Goal: Information Seeking & Learning: Learn about a topic

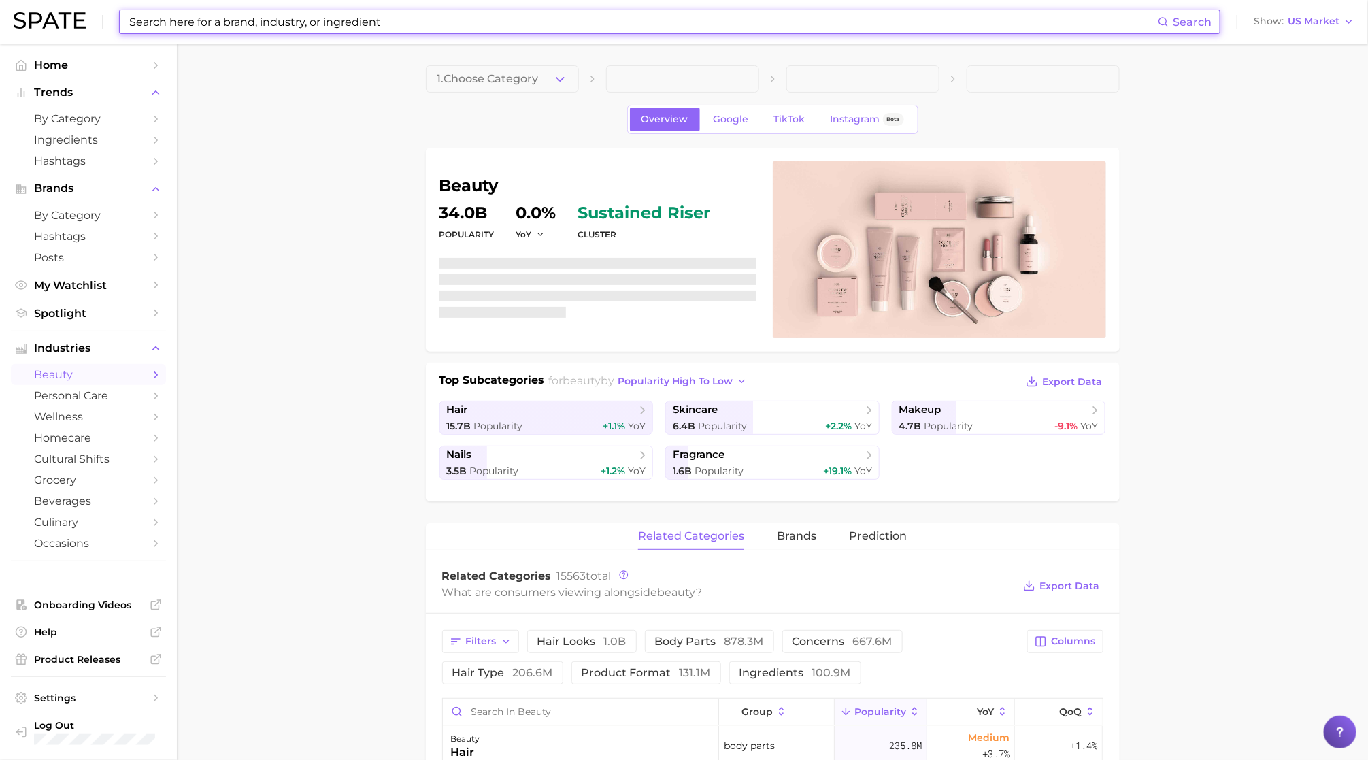
click at [747, 23] on input at bounding box center [643, 21] width 1030 height 23
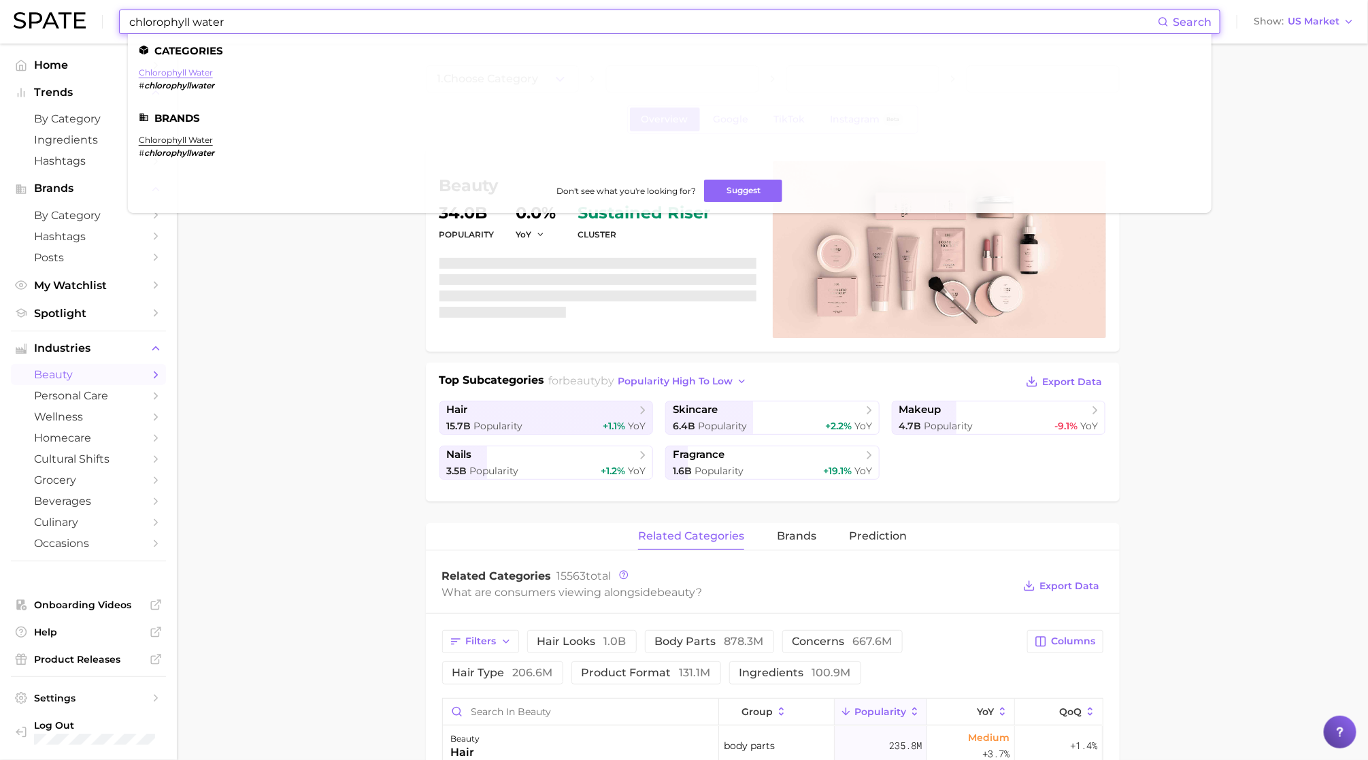
type input "chlorophyll water"
click at [188, 77] on link "chlorophyll water" at bounding box center [176, 72] width 74 height 10
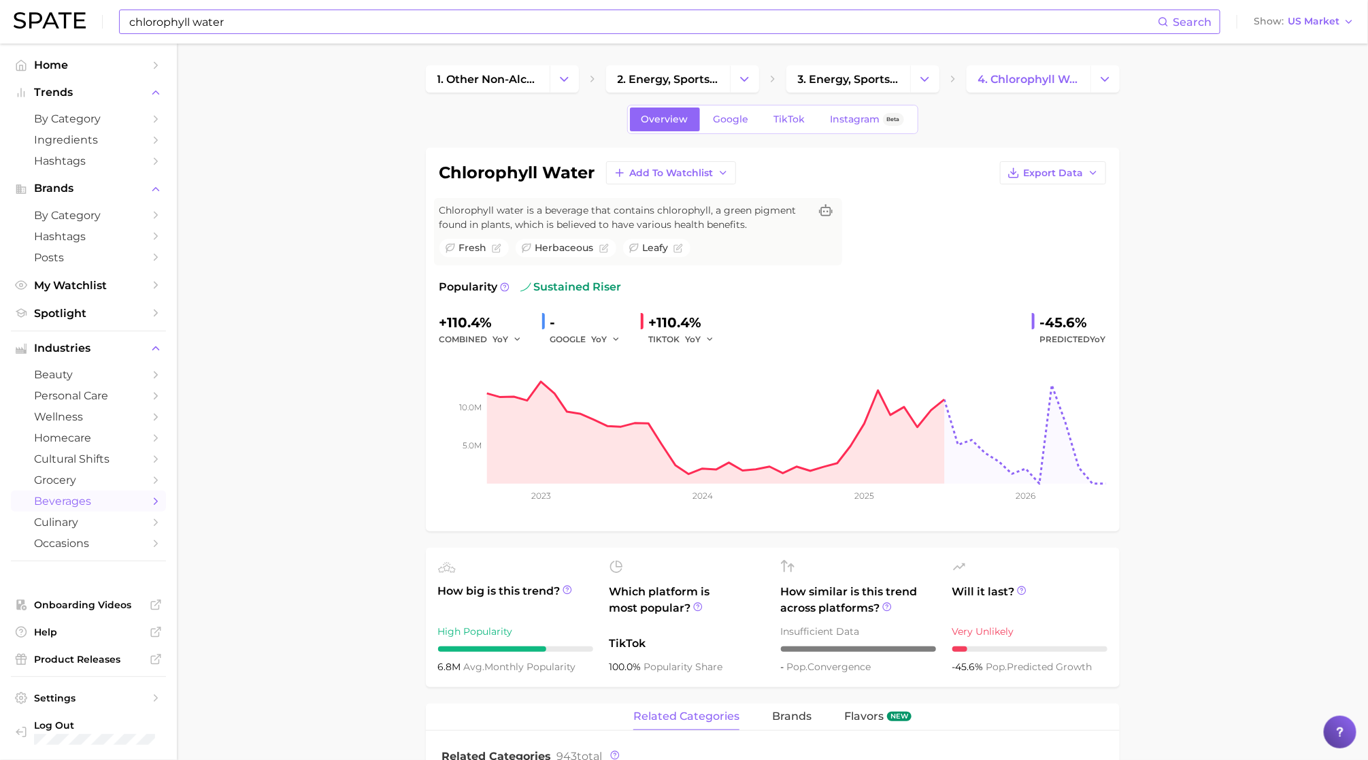
click at [656, 29] on input "chlorophyll water" at bounding box center [643, 21] width 1030 height 23
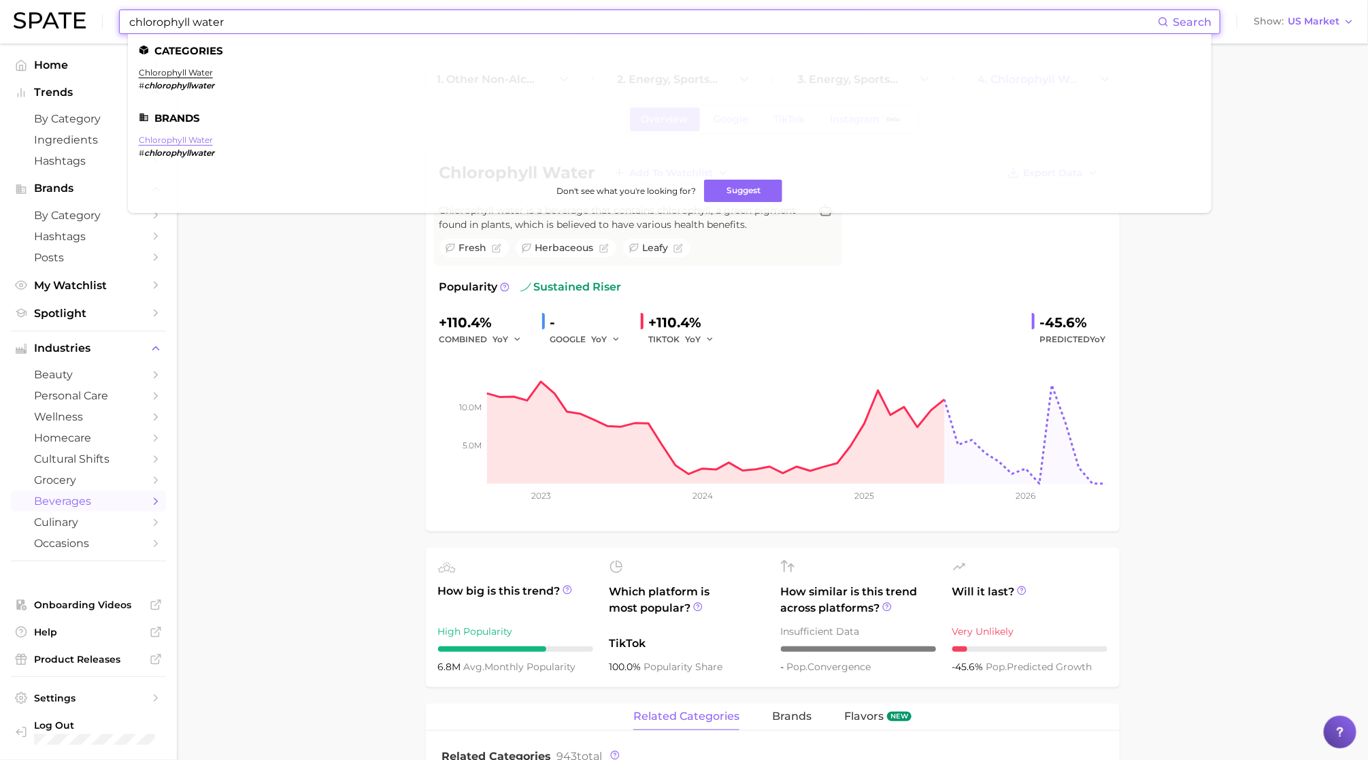
click at [193, 139] on link "chlorophyll water" at bounding box center [176, 140] width 74 height 10
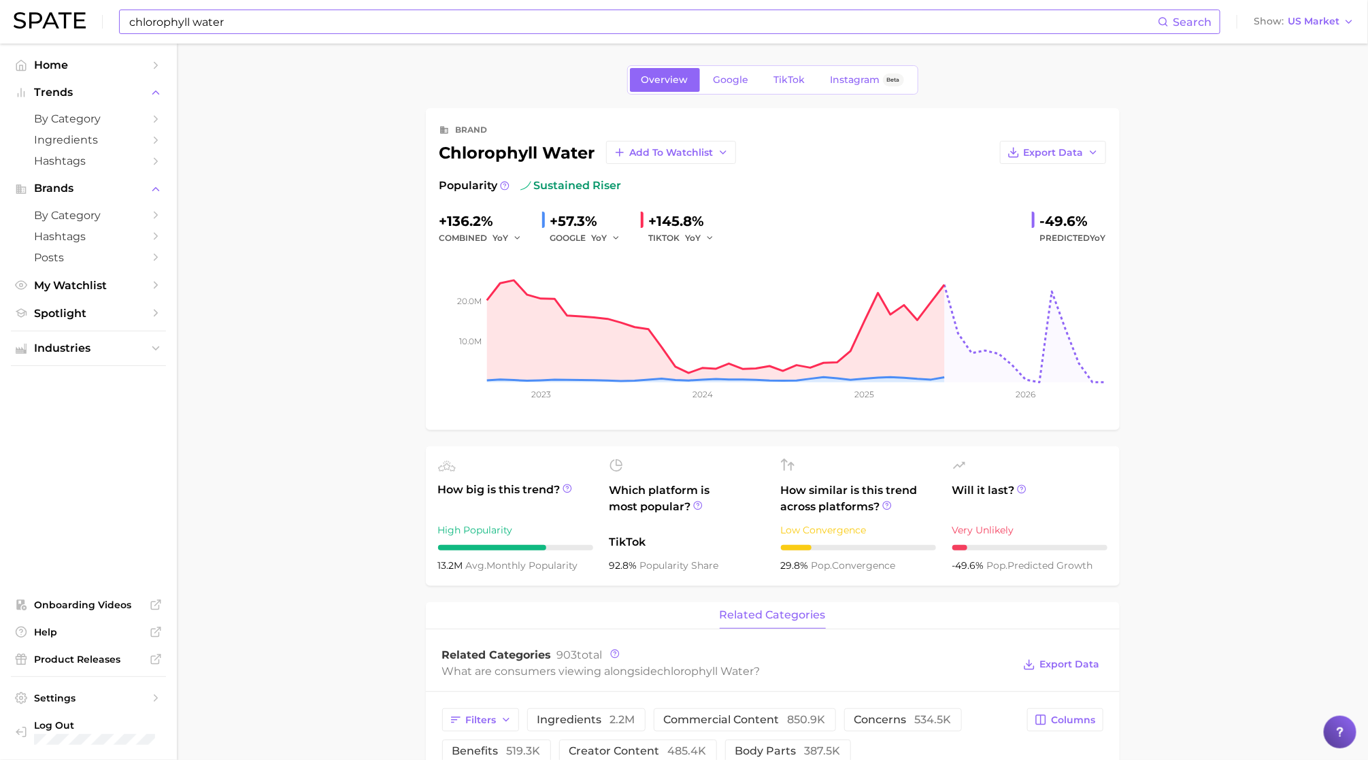
click at [488, 19] on input "chlorophyll water" at bounding box center [643, 21] width 1030 height 23
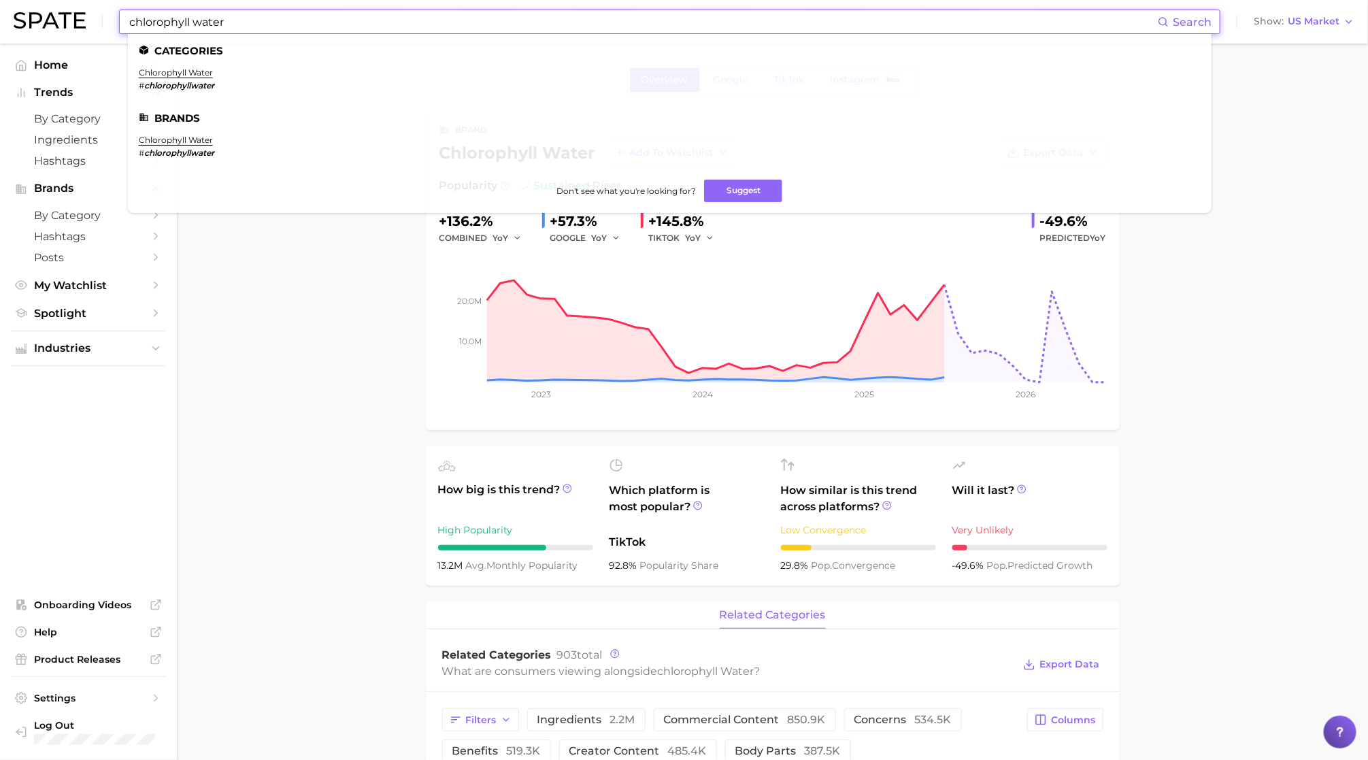
drag, startPoint x: 488, startPoint y: 19, endPoint x: -97, endPoint y: -9, distance: 585.5
click at [0, 0] on html "chlorophyll water Search Categories chlorophyll water # chlorophyllwater Brands…" at bounding box center [684, 380] width 1368 height 760
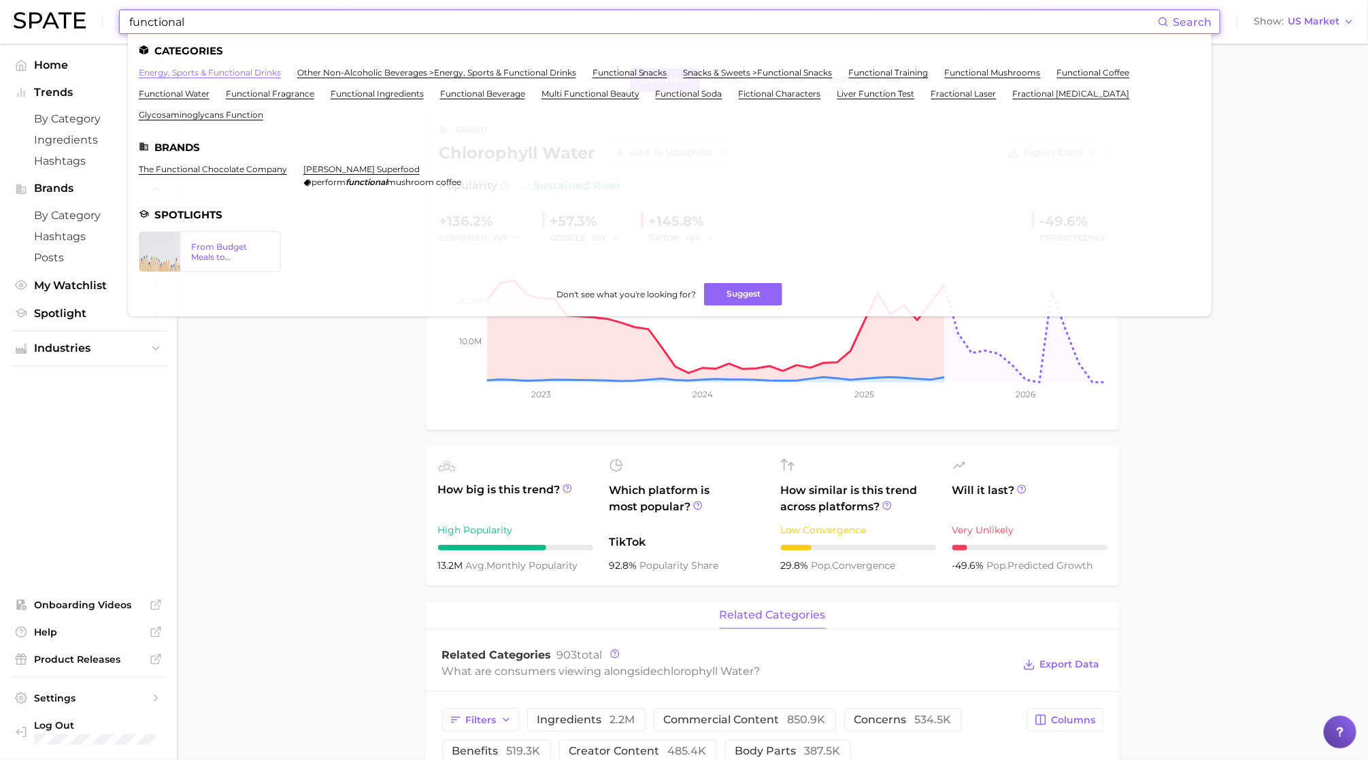
type input "functional"
click at [262, 77] on link "energy, sports & functional drinks" at bounding box center [210, 72] width 142 height 10
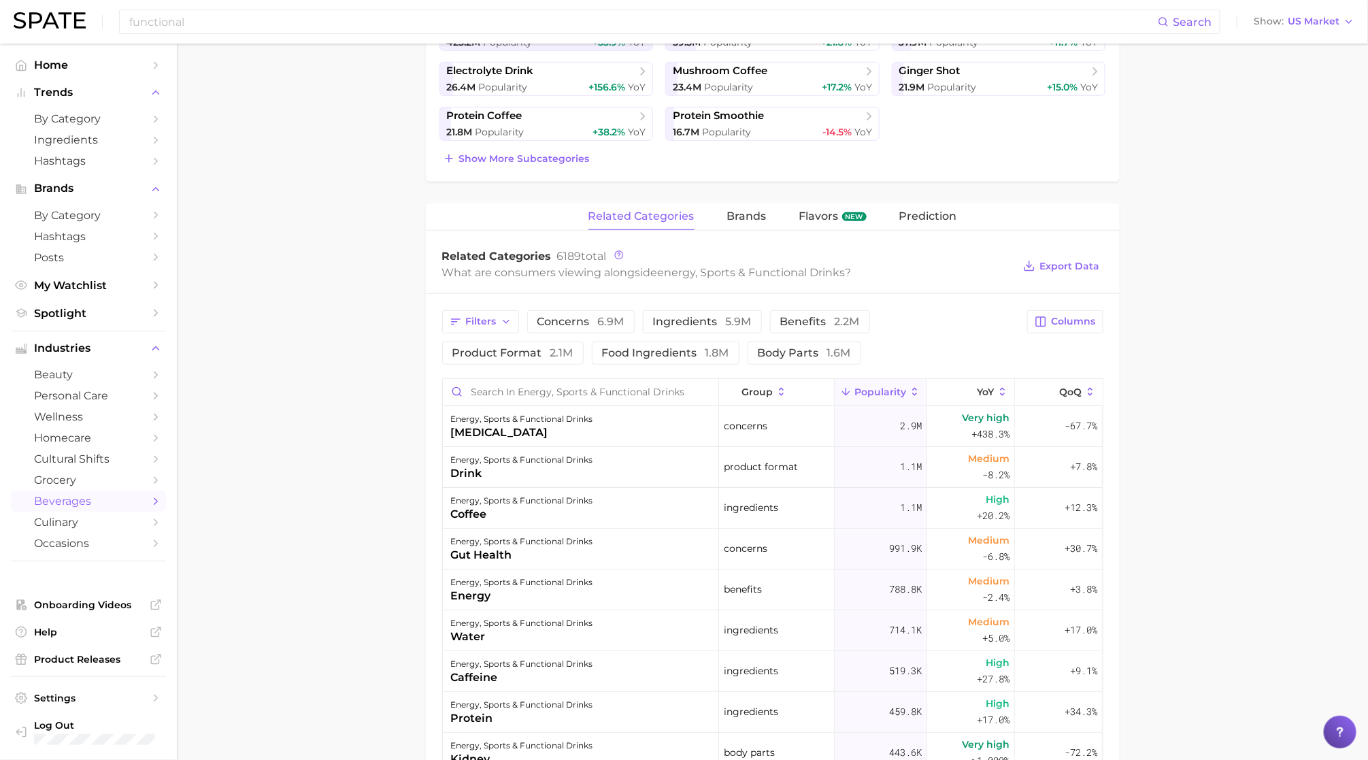
scroll to position [527, 0]
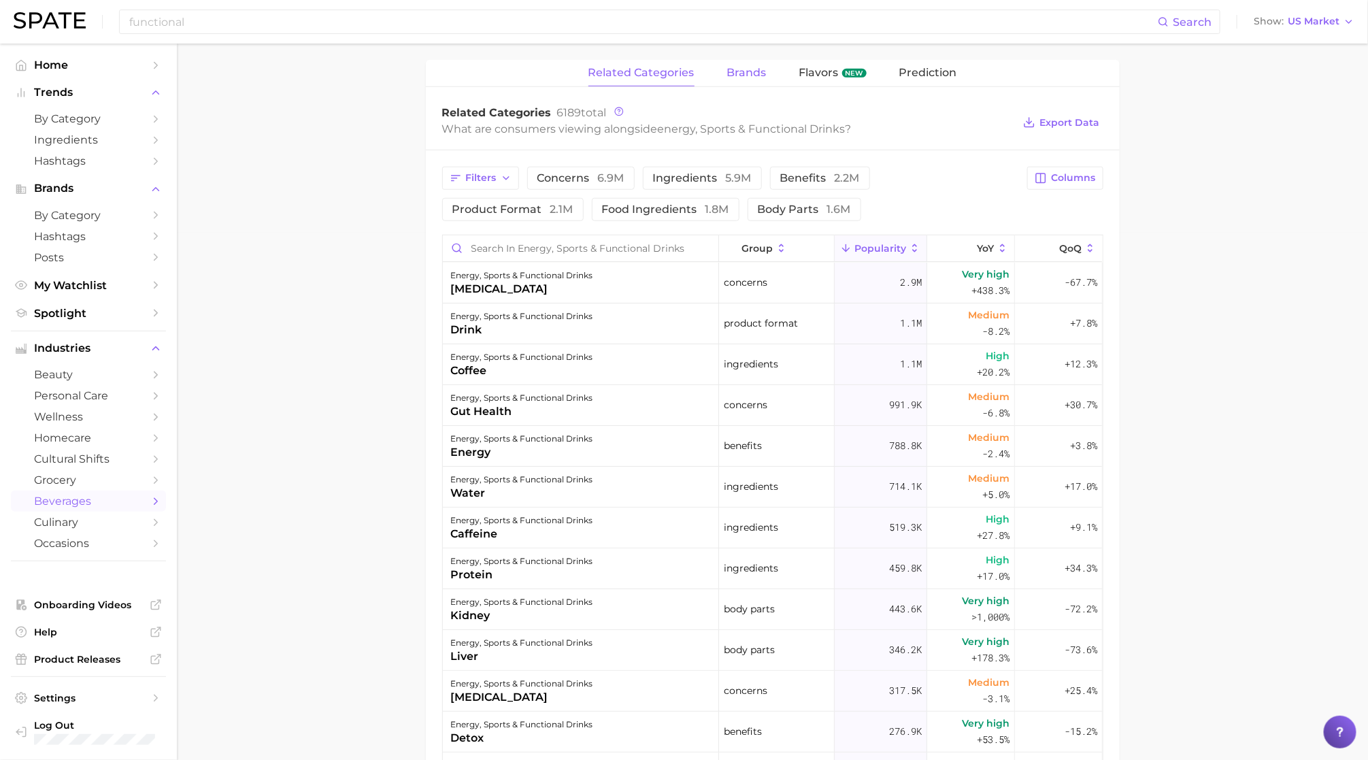
click at [730, 73] on span "brands" at bounding box center [746, 73] width 39 height 12
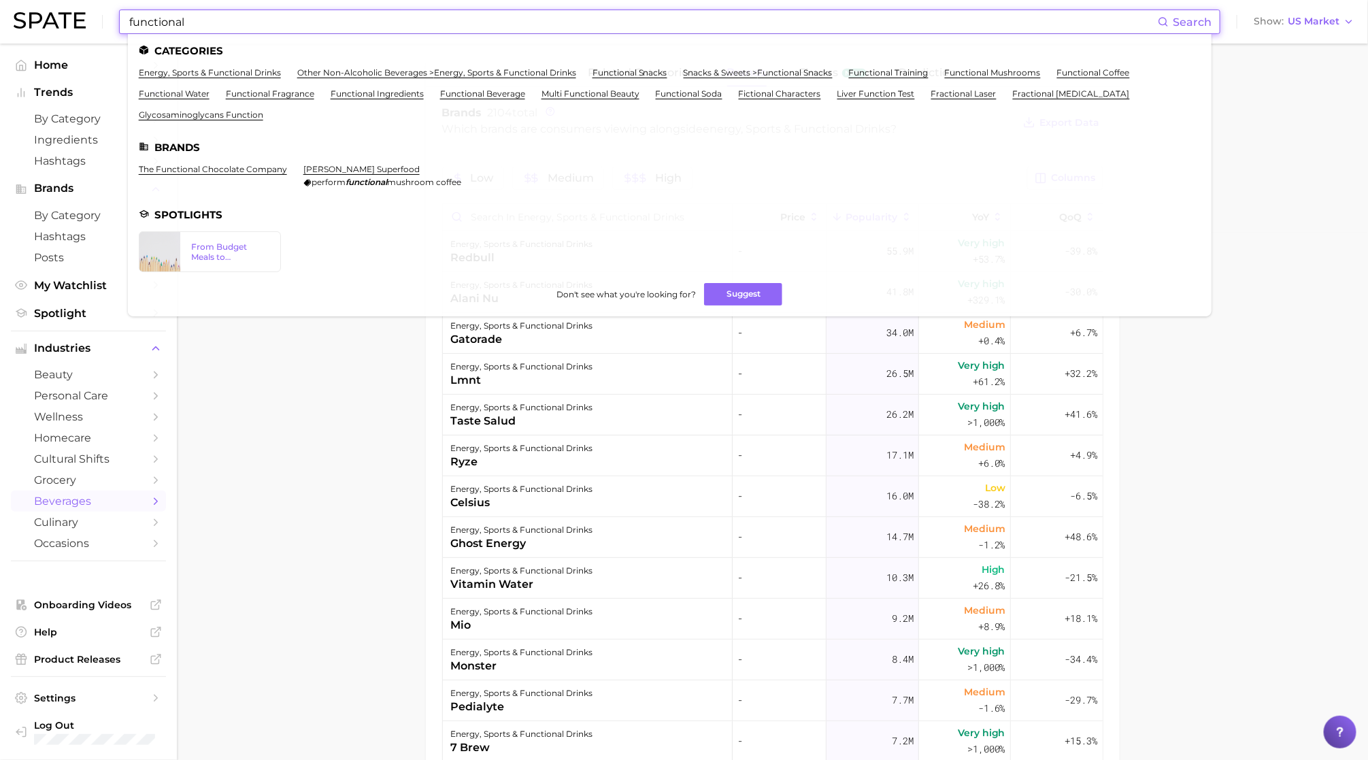
drag, startPoint x: 254, startPoint y: 19, endPoint x: 1, endPoint y: 15, distance: 253.0
click at [1, 15] on header "functional Search Categories energy, sports & functional drinks other non-alcoh…" at bounding box center [684, 22] width 1368 height 44
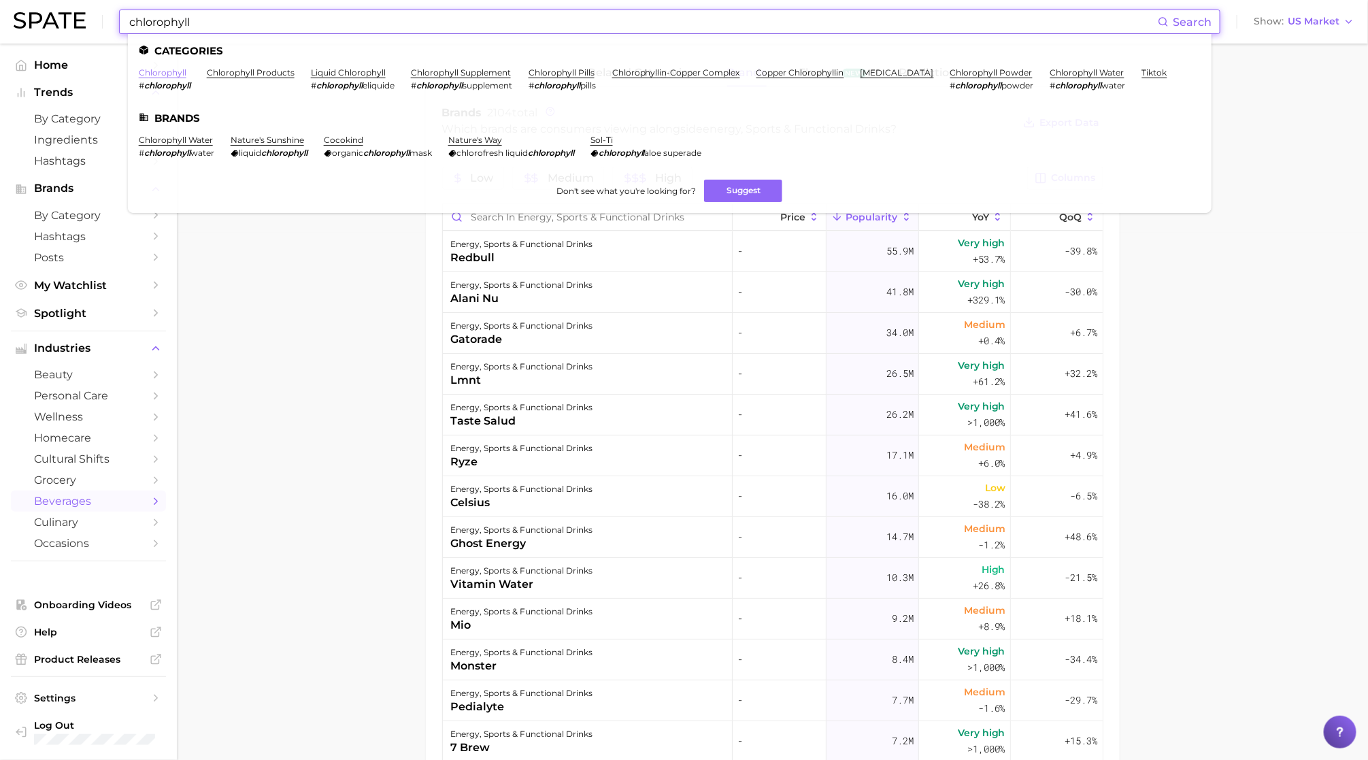
type input "chlorophyll"
click at [173, 73] on link "chlorophyll" at bounding box center [163, 72] width 48 height 10
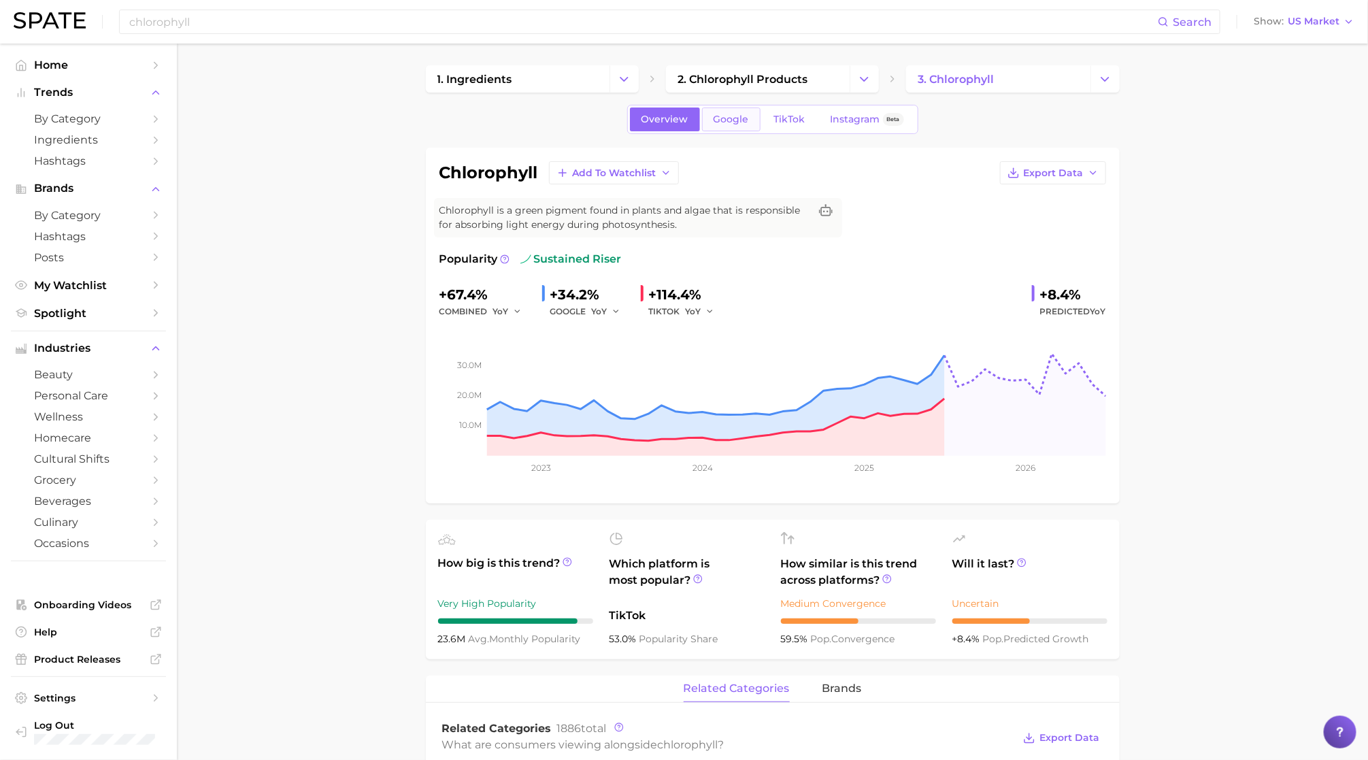
click at [732, 126] on link "Google" at bounding box center [731, 119] width 58 height 24
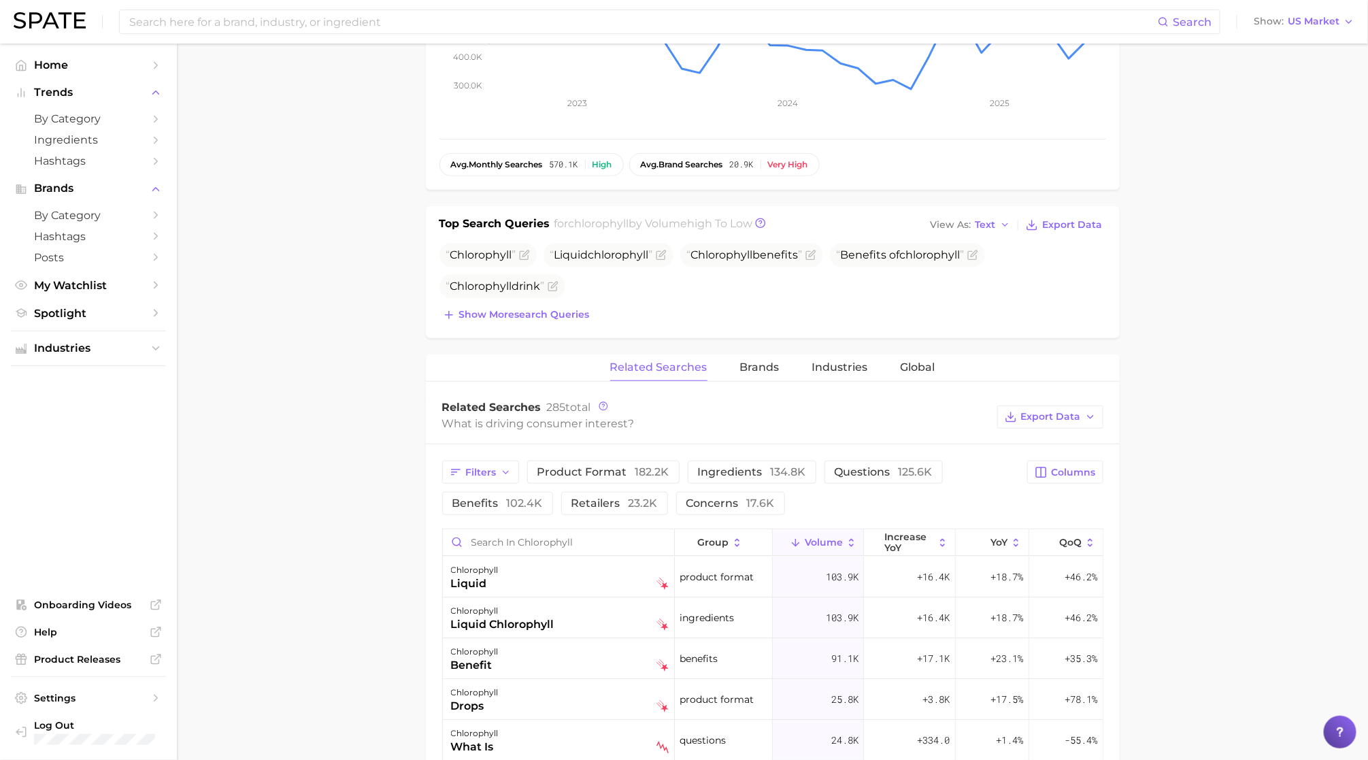
scroll to position [374, 0]
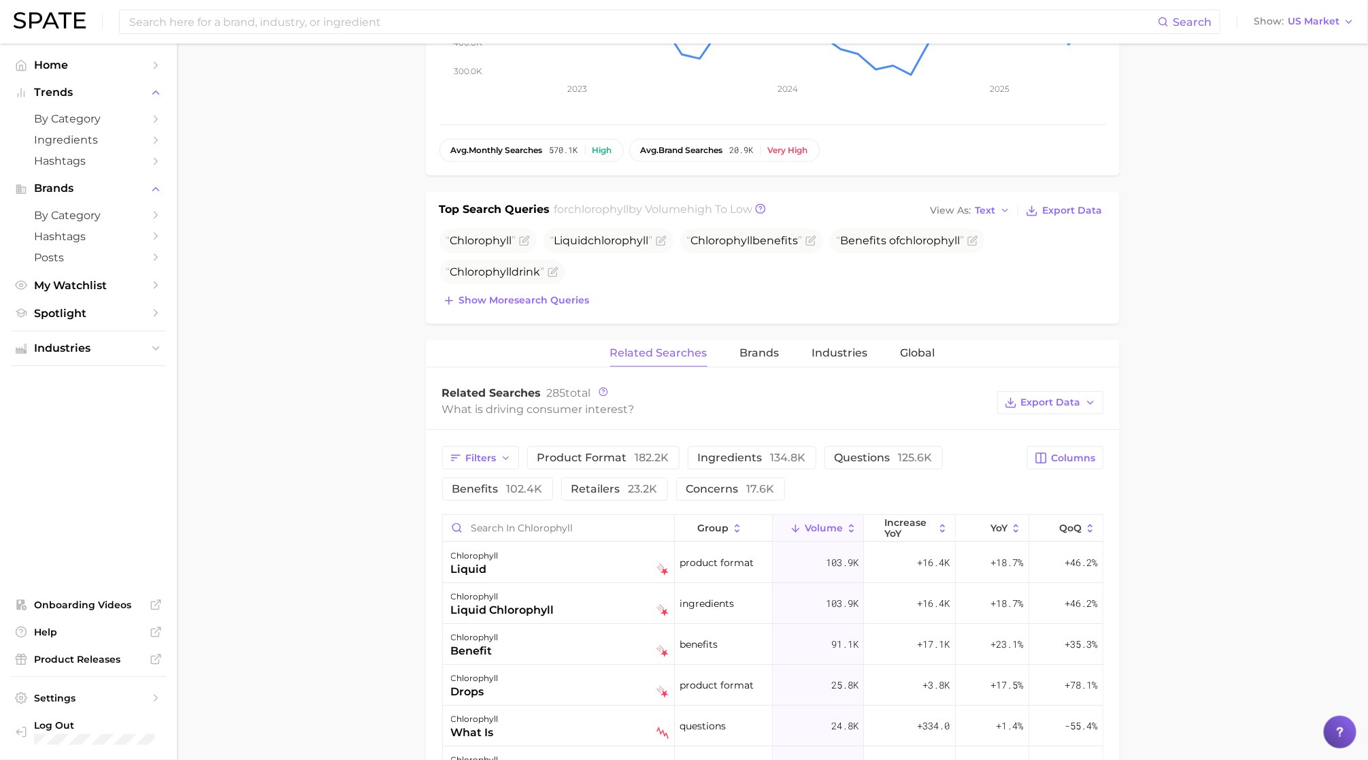
click at [751, 335] on div "chlorophyll Add to Watchlist Export Data Chlorophyll is a green pigment found i…" at bounding box center [773, 532] width 694 height 1516
click at [748, 356] on span "Brands" at bounding box center [759, 353] width 39 height 12
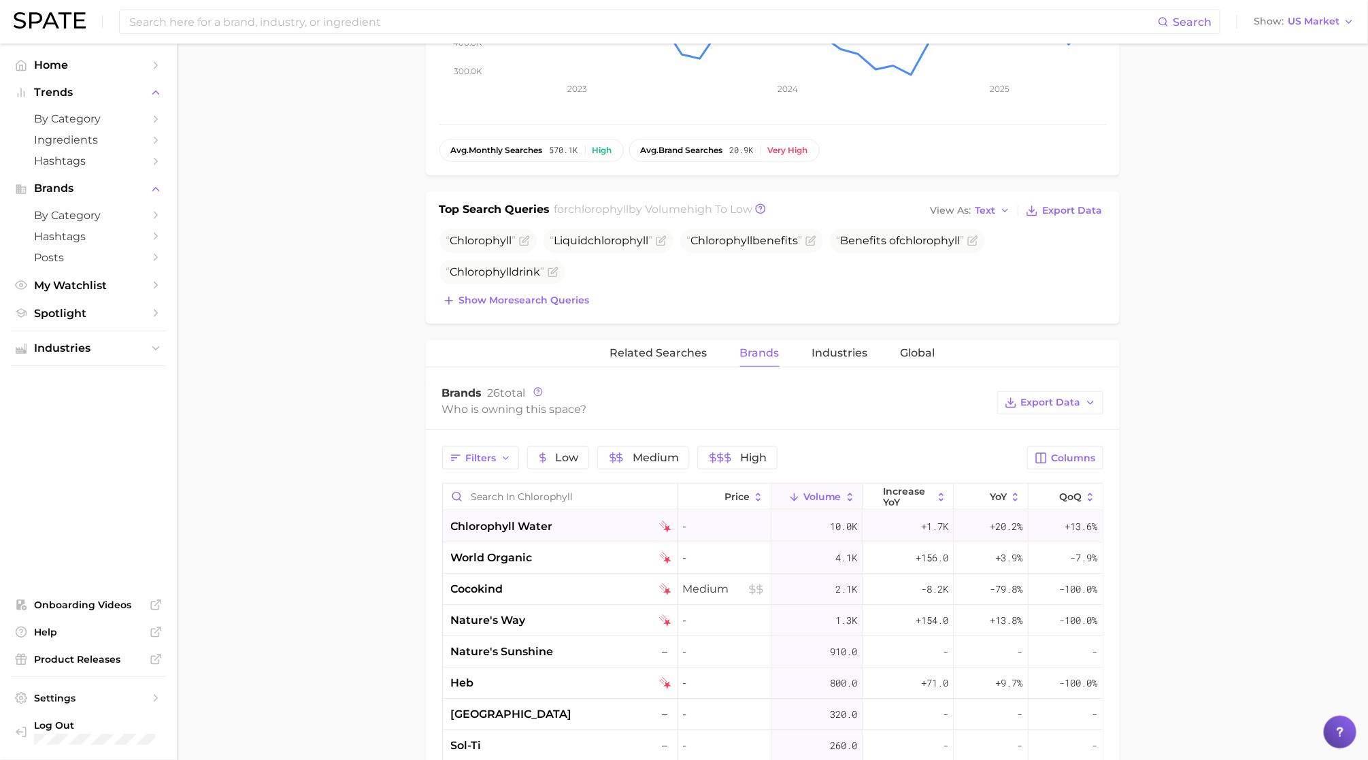
click at [551, 535] on span "chlorophyll water" at bounding box center [502, 526] width 102 height 16
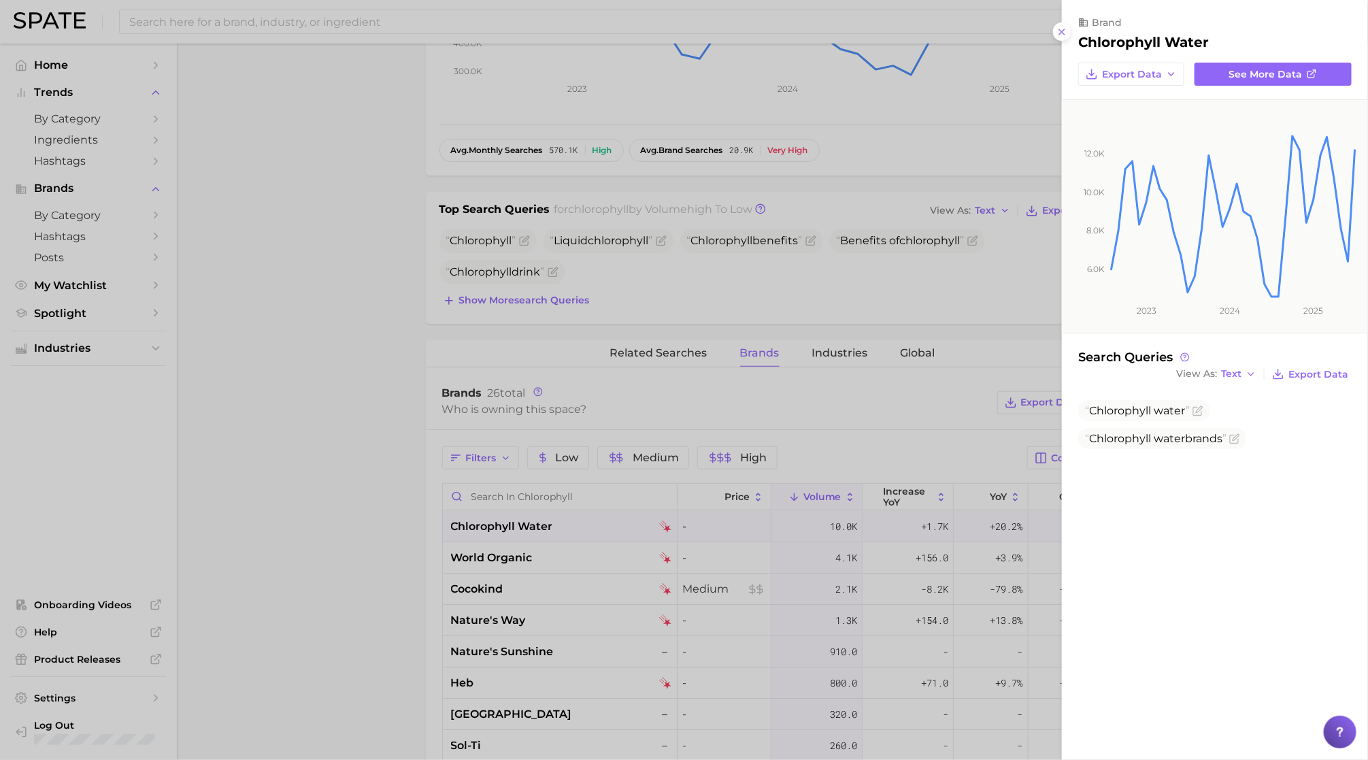
click at [241, 424] on div at bounding box center [684, 380] width 1368 height 760
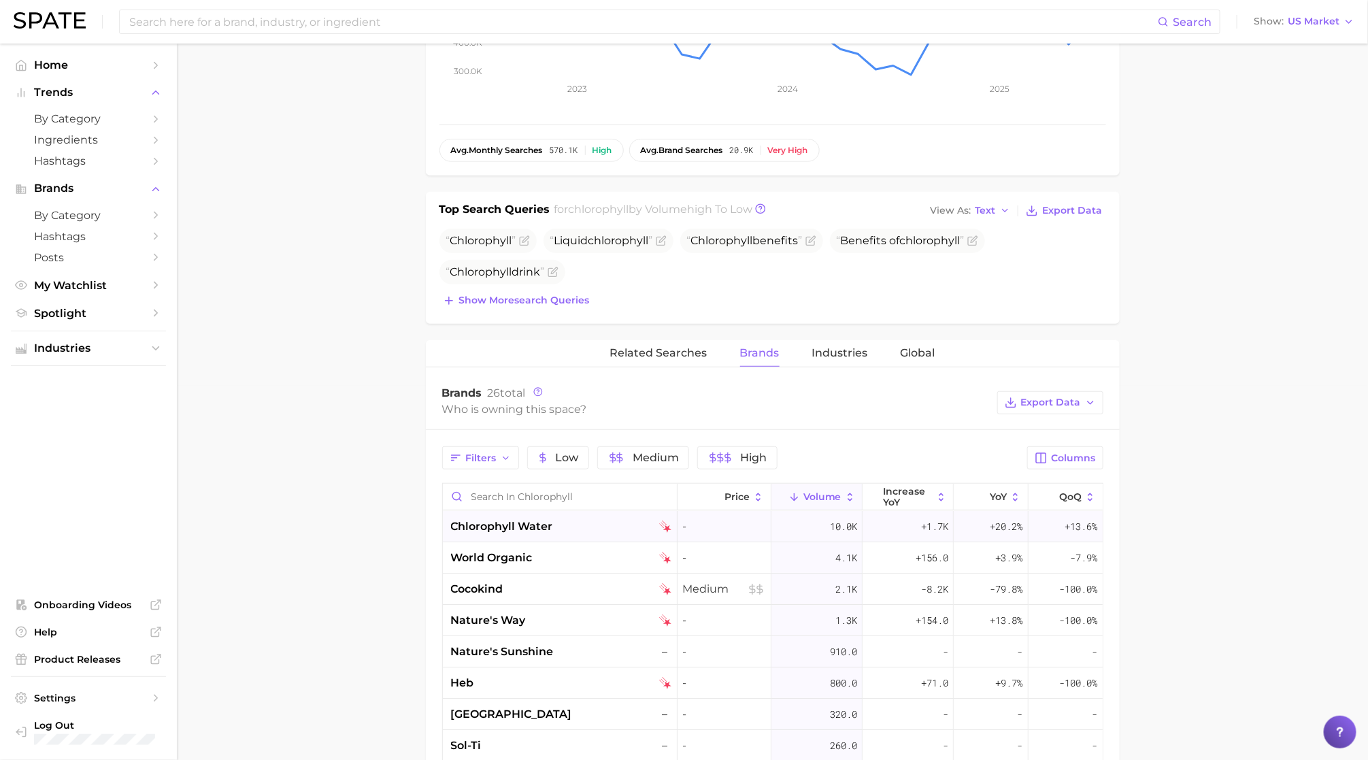
click at [592, 532] on div "chlorophyll water" at bounding box center [561, 526] width 220 height 16
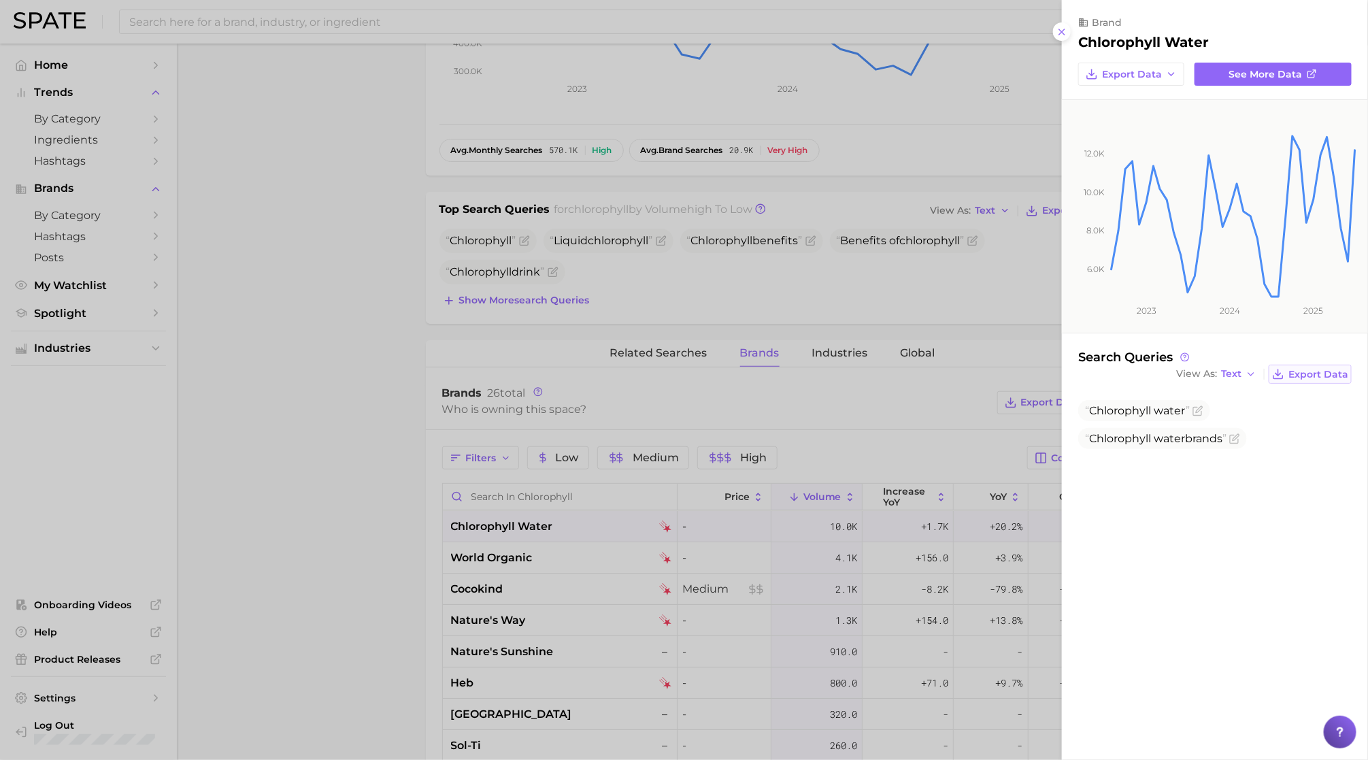
click at [1299, 377] on span "Export Data" at bounding box center [1318, 375] width 60 height 12
click at [1238, 372] on span "Text" at bounding box center [1231, 373] width 20 height 7
click at [1225, 424] on button "Table" at bounding box center [1247, 421] width 150 height 24
click at [509, 263] on div at bounding box center [684, 380] width 1368 height 760
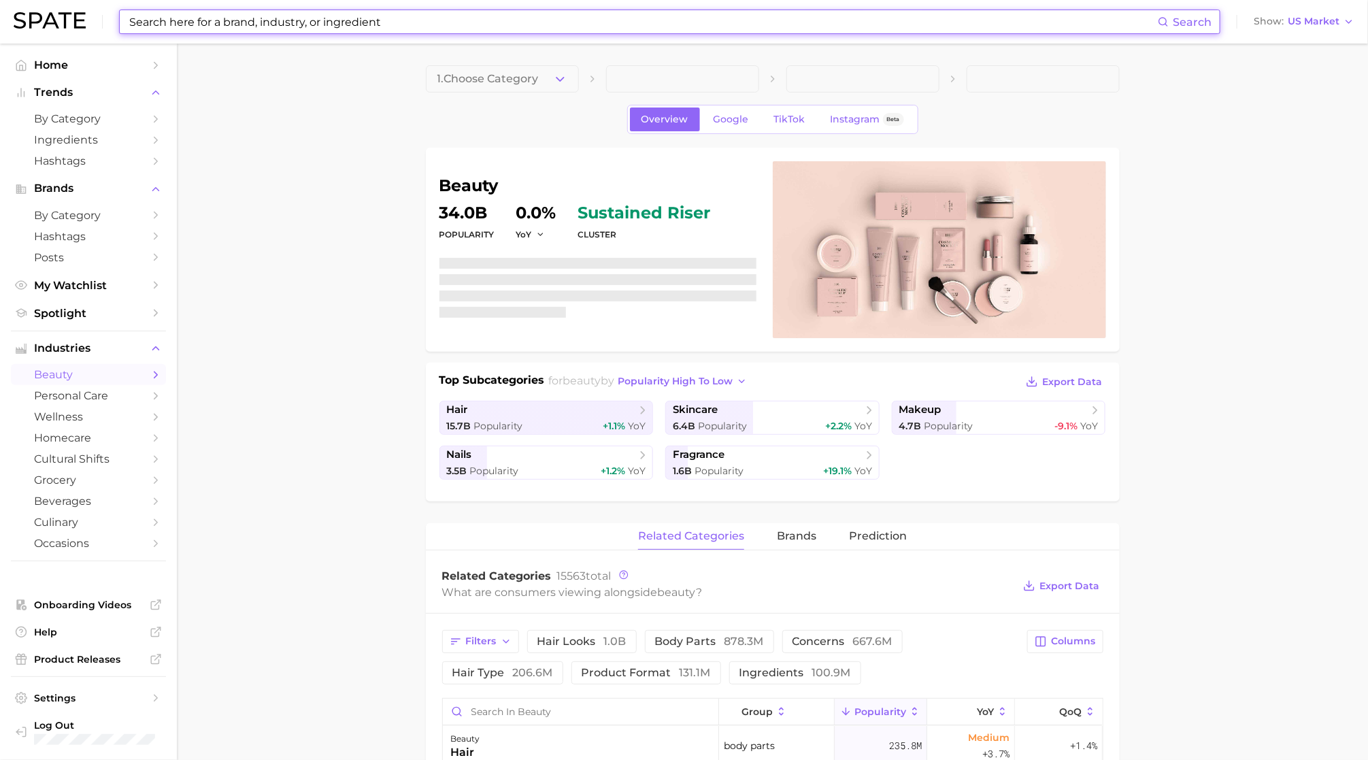
click at [629, 27] on input at bounding box center [643, 21] width 1030 height 23
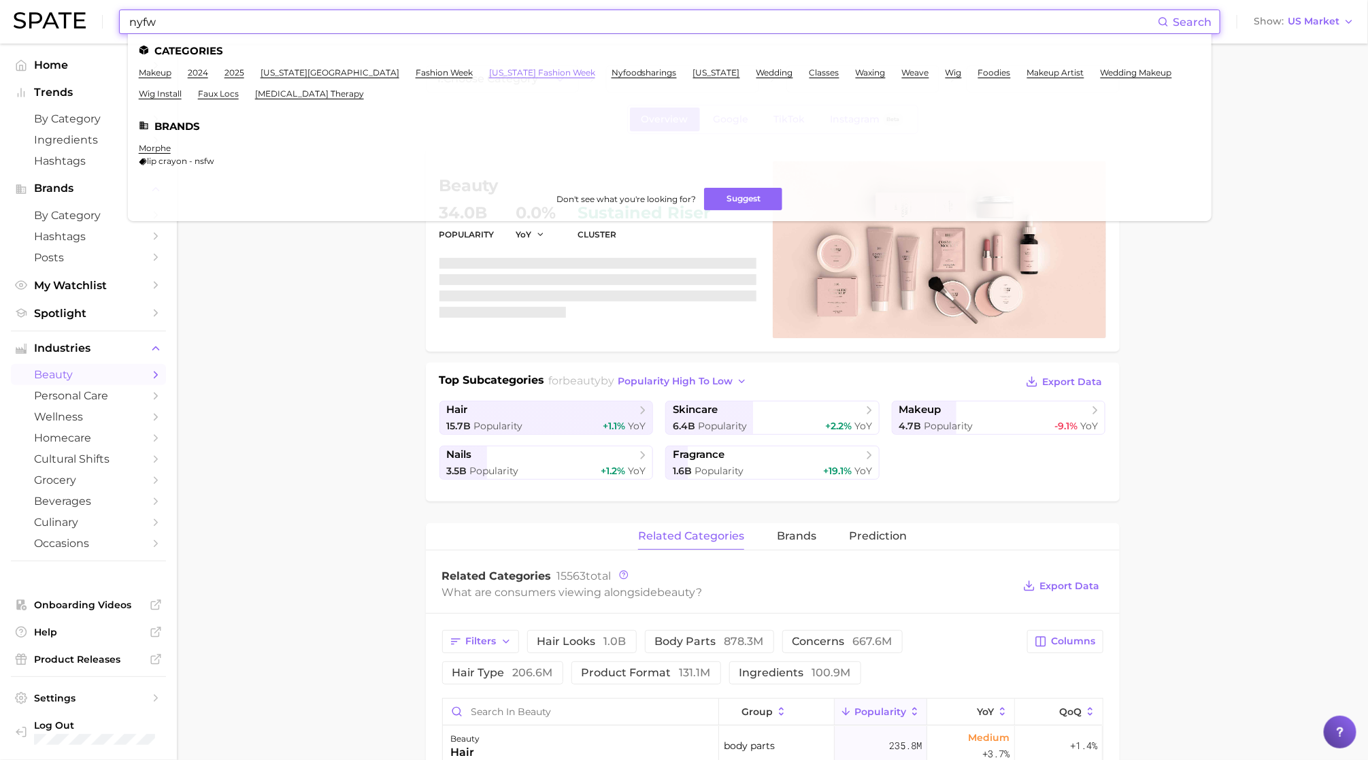
type input "nyfw"
click at [489, 75] on link "new york fashion week" at bounding box center [542, 72] width 106 height 10
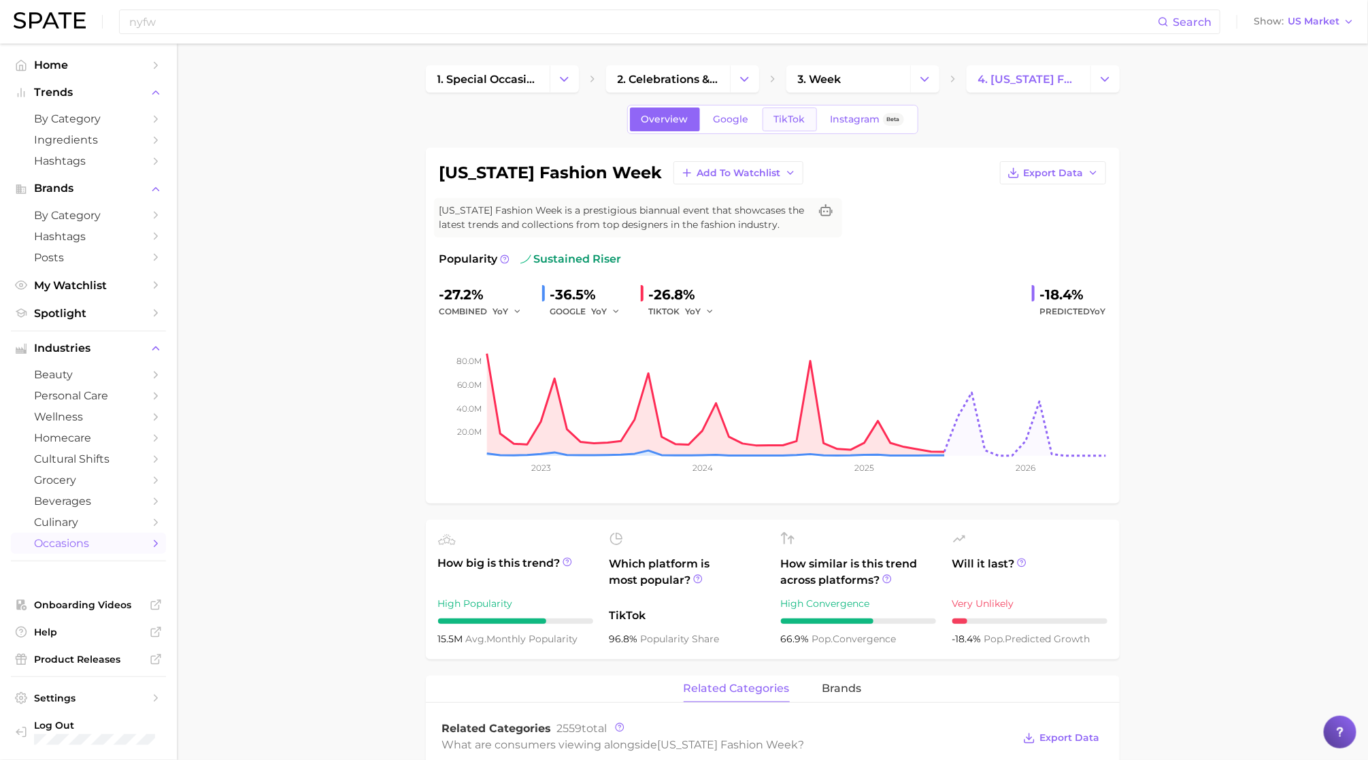
click at [777, 124] on span "TikTok" at bounding box center [789, 120] width 31 height 12
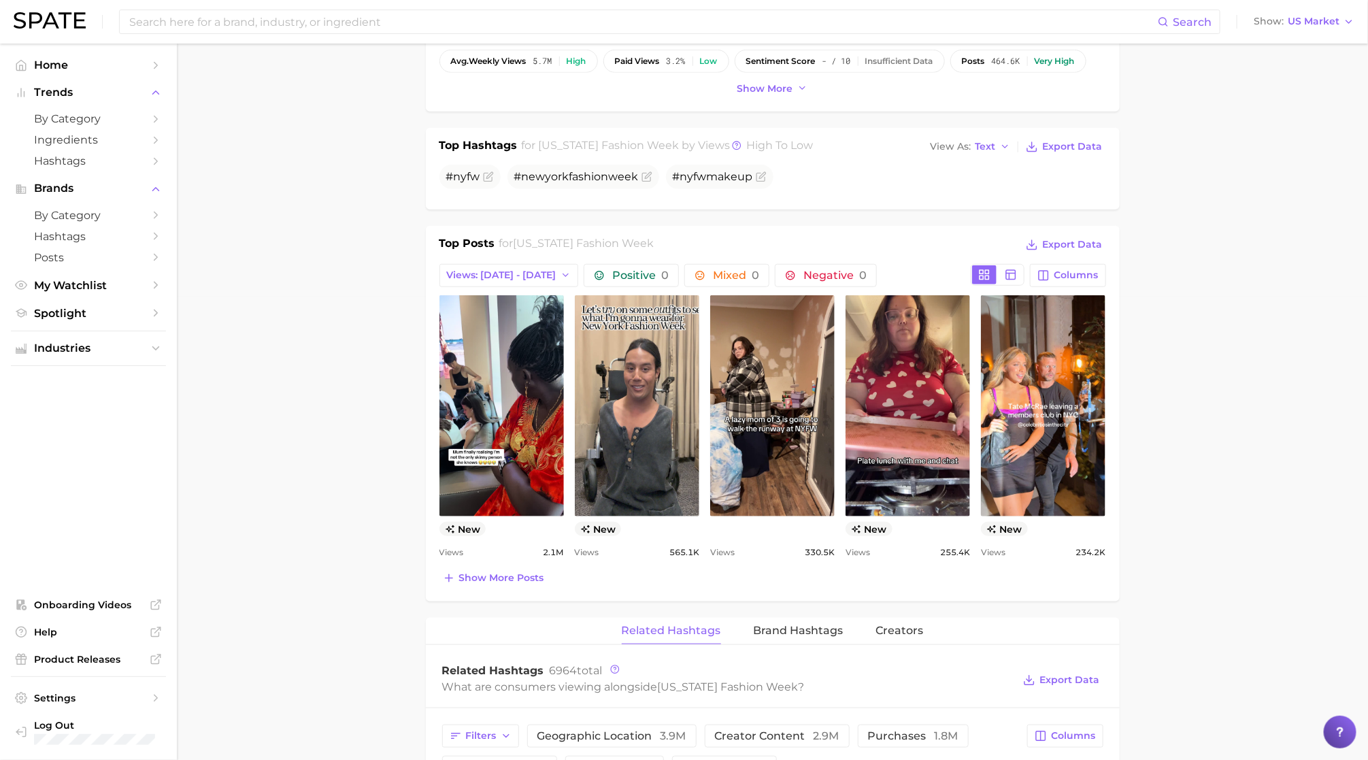
scroll to position [466, 0]
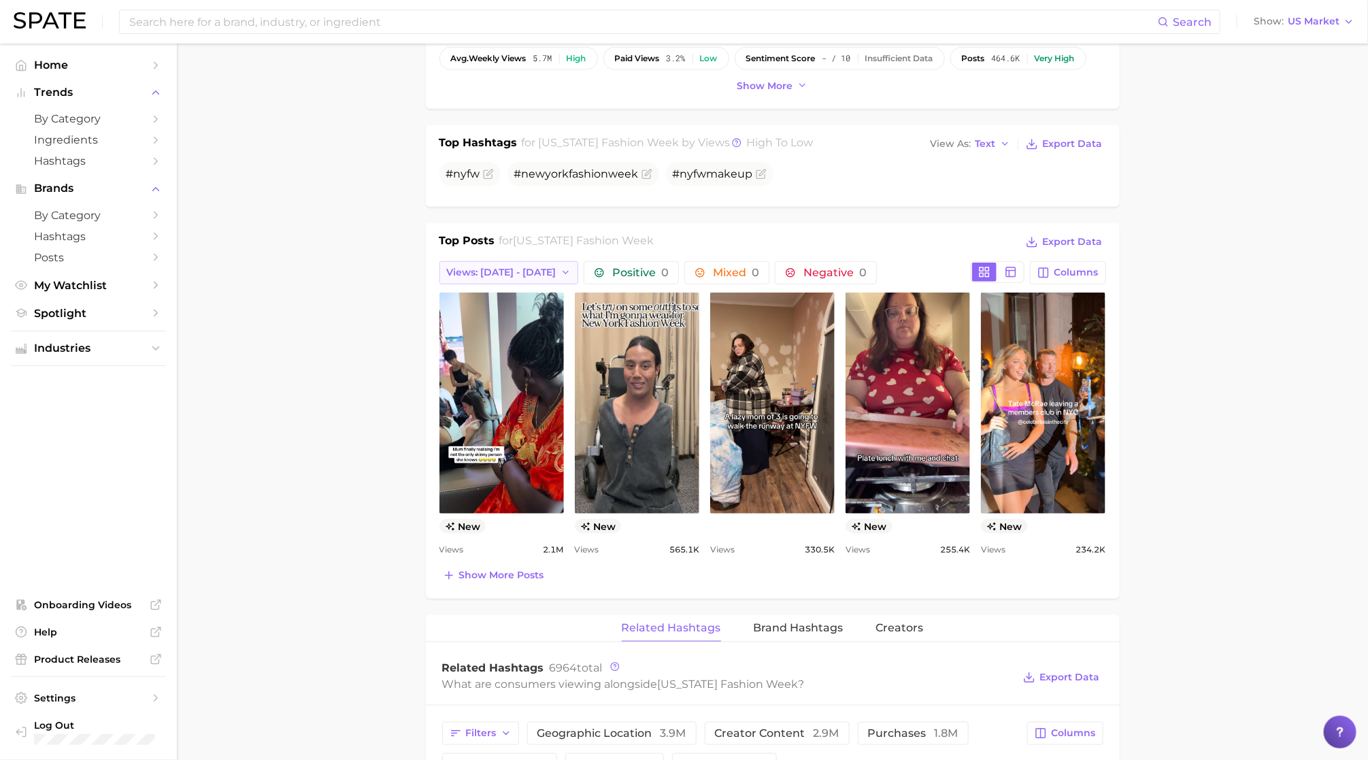
click at [539, 277] on span "Views: Aug 31 - Sep 7" at bounding box center [501, 273] width 109 height 12
click at [530, 301] on span "Views: Aug 31 - Sep 7" at bounding box center [500, 298] width 109 height 12
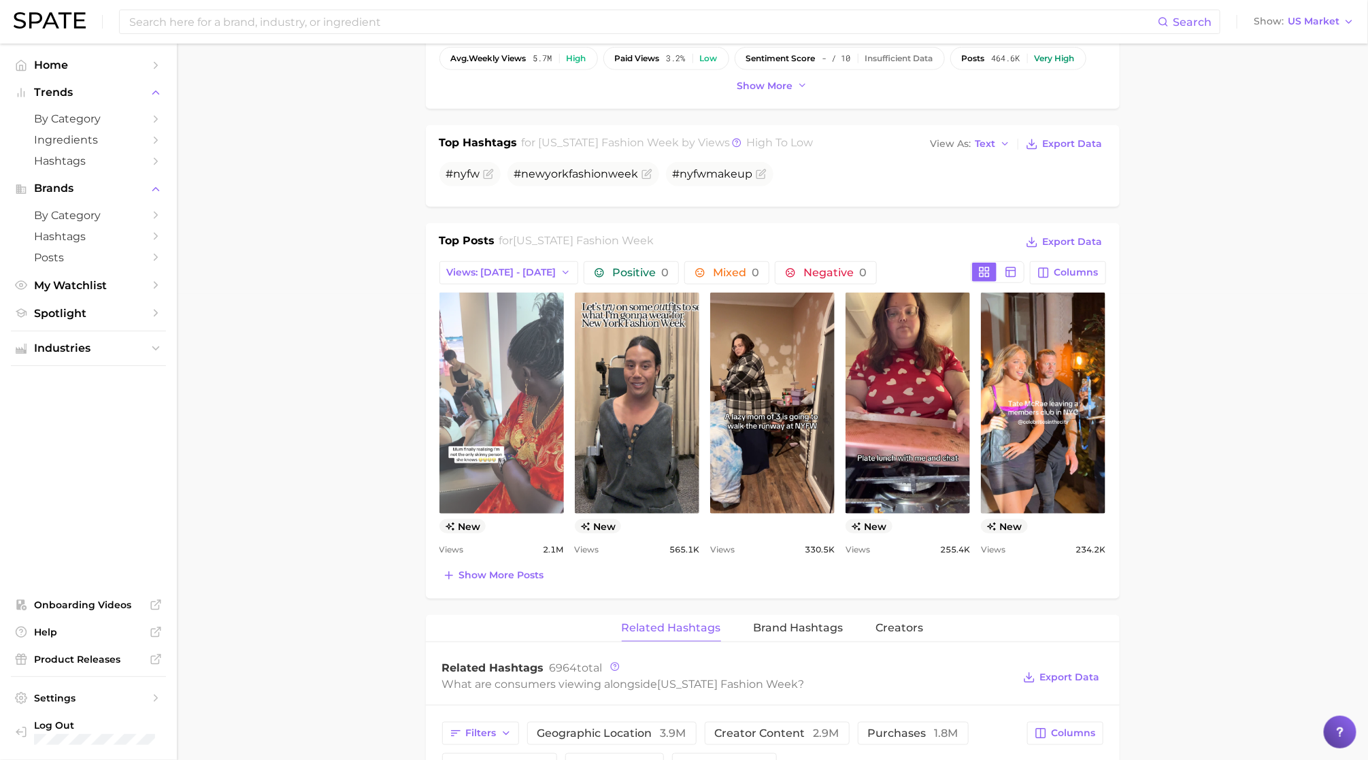
click at [522, 379] on link "view post on TikTok" at bounding box center [501, 402] width 124 height 221
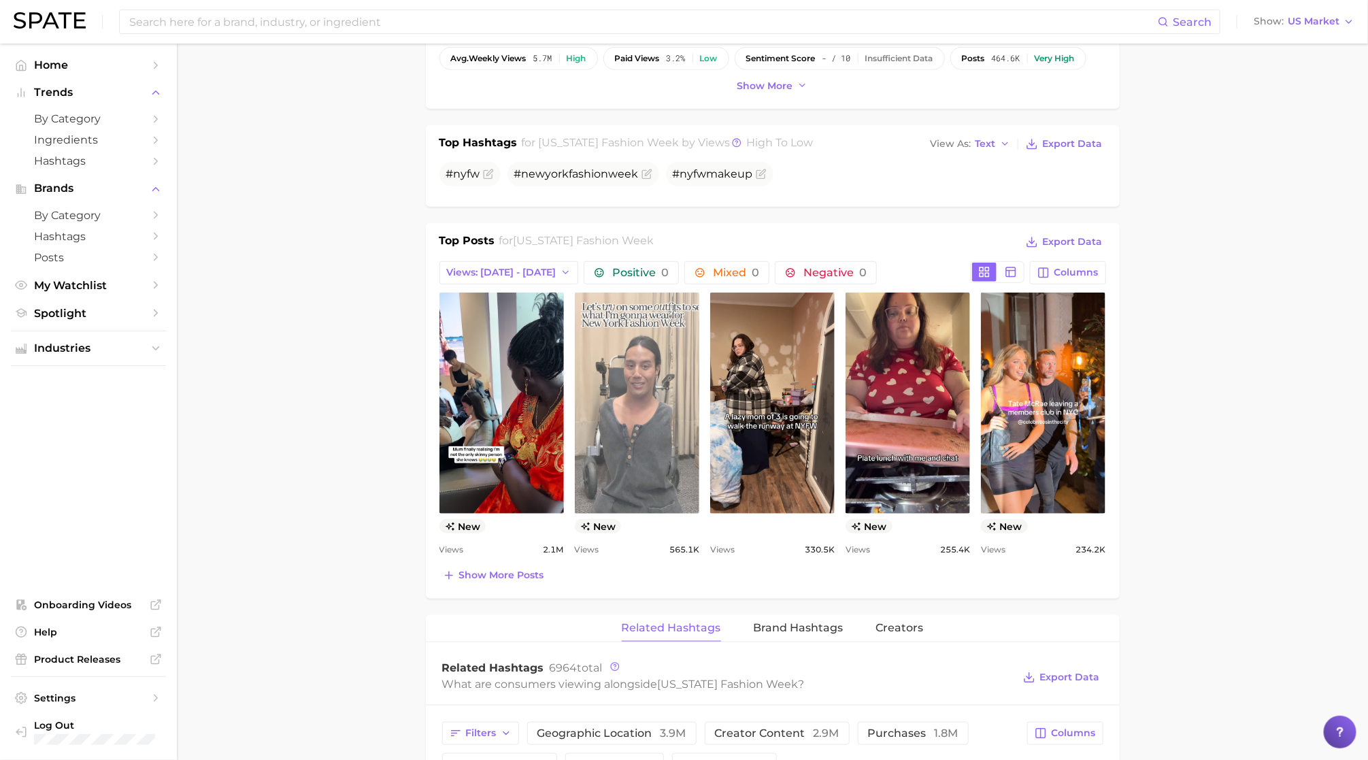
click at [647, 396] on link "view post on TikTok" at bounding box center [637, 402] width 124 height 221
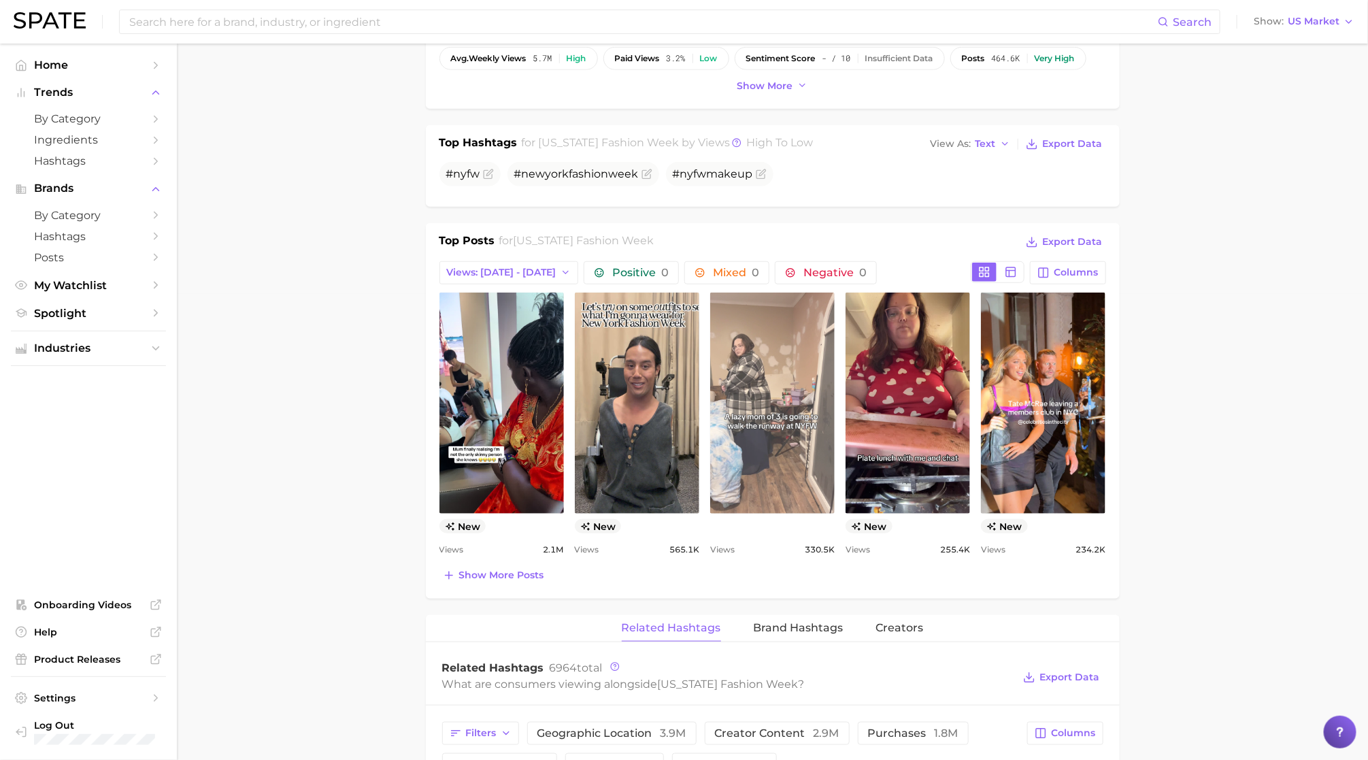
click at [781, 405] on link "view post on TikTok" at bounding box center [772, 402] width 124 height 221
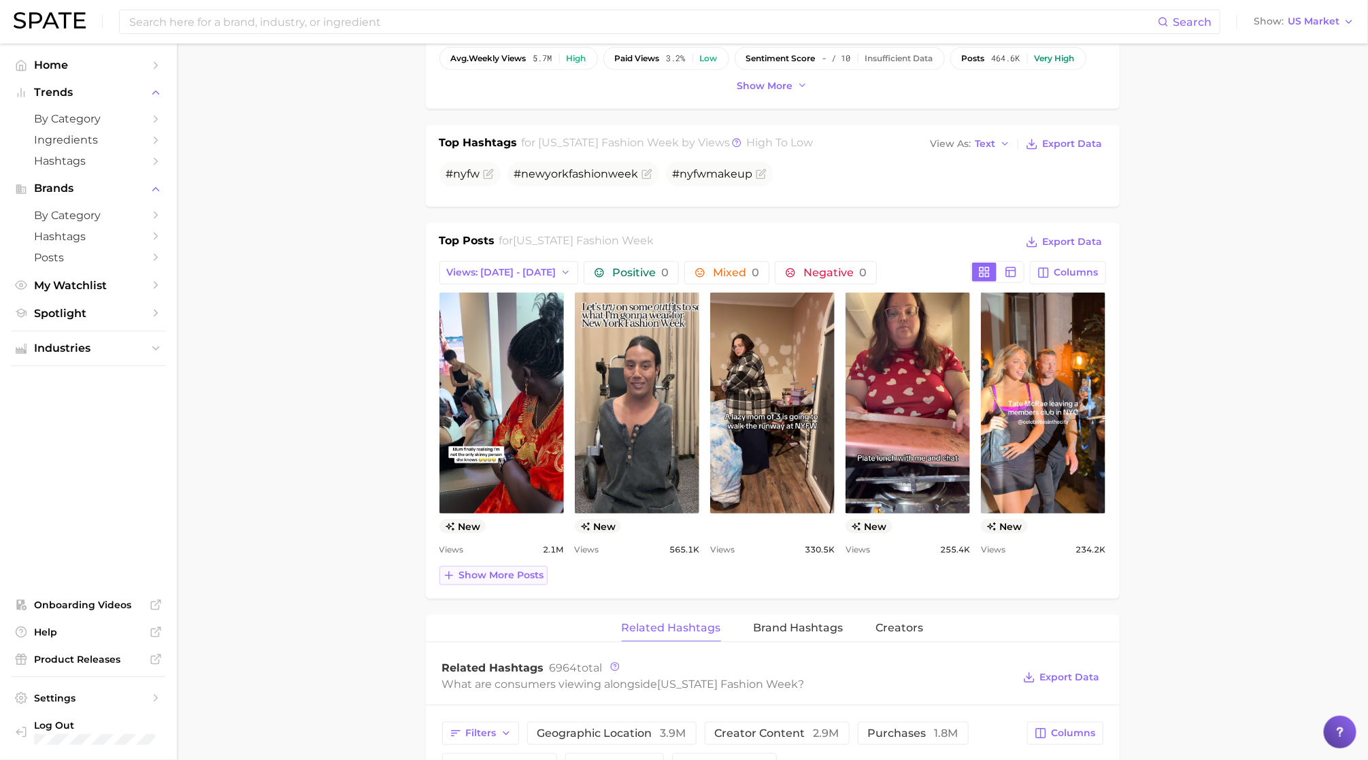
click at [503, 579] on span "Show more posts" at bounding box center [501, 575] width 85 height 12
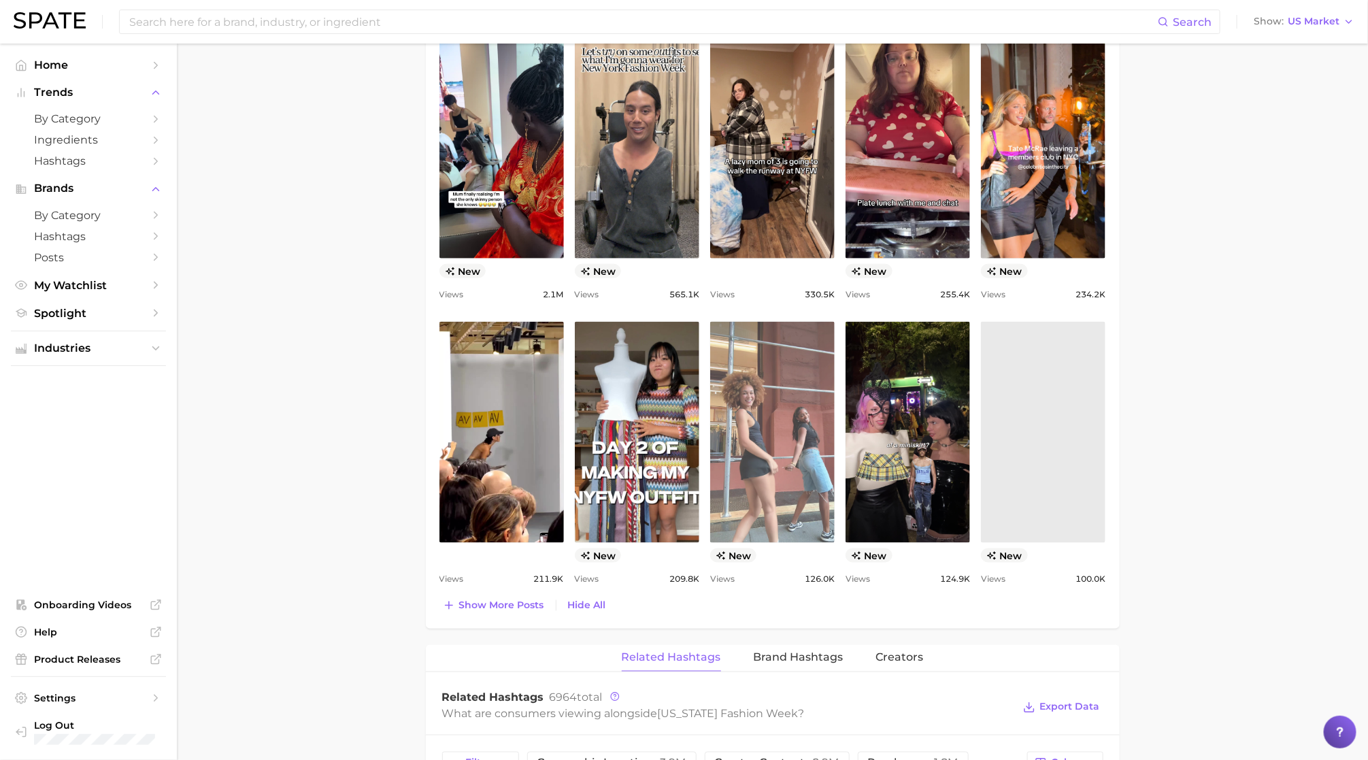
scroll to position [722, 0]
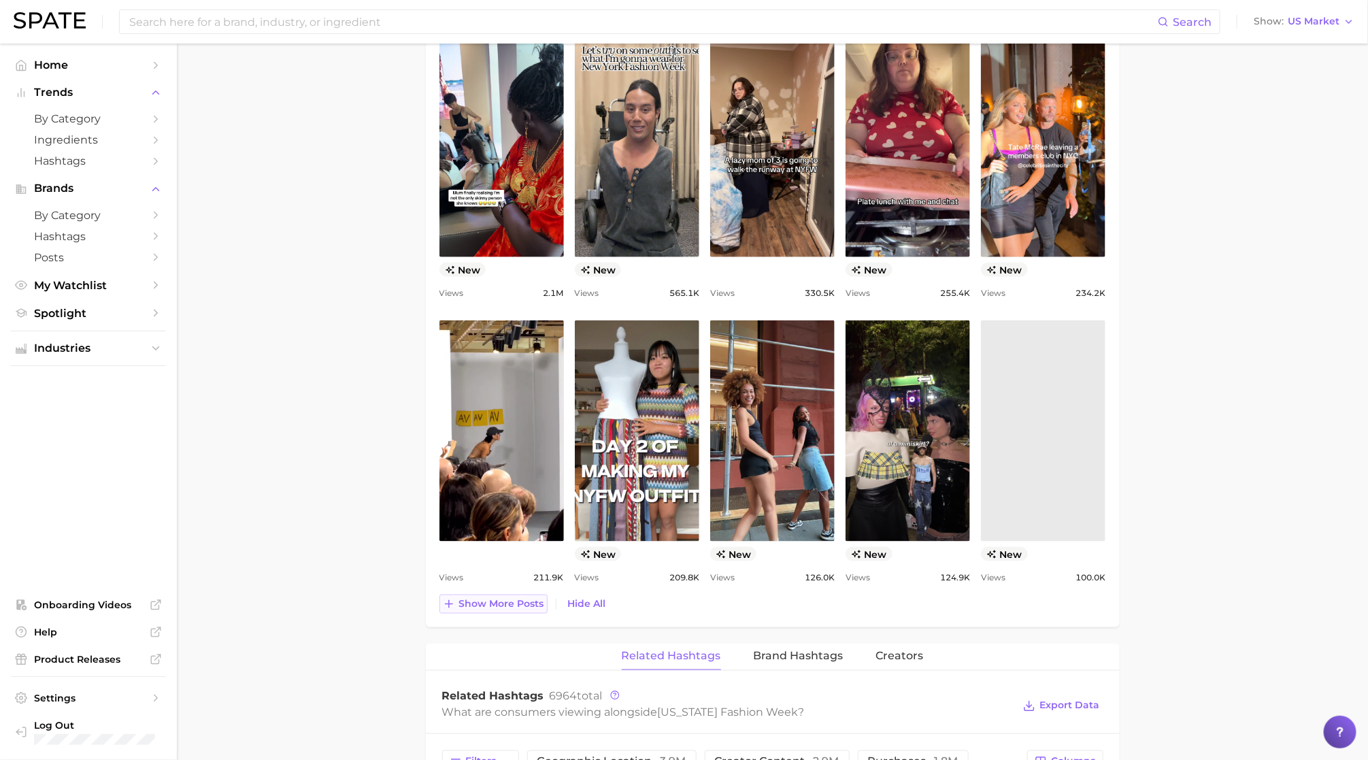
click at [512, 613] on button "Show more posts" at bounding box center [493, 603] width 108 height 19
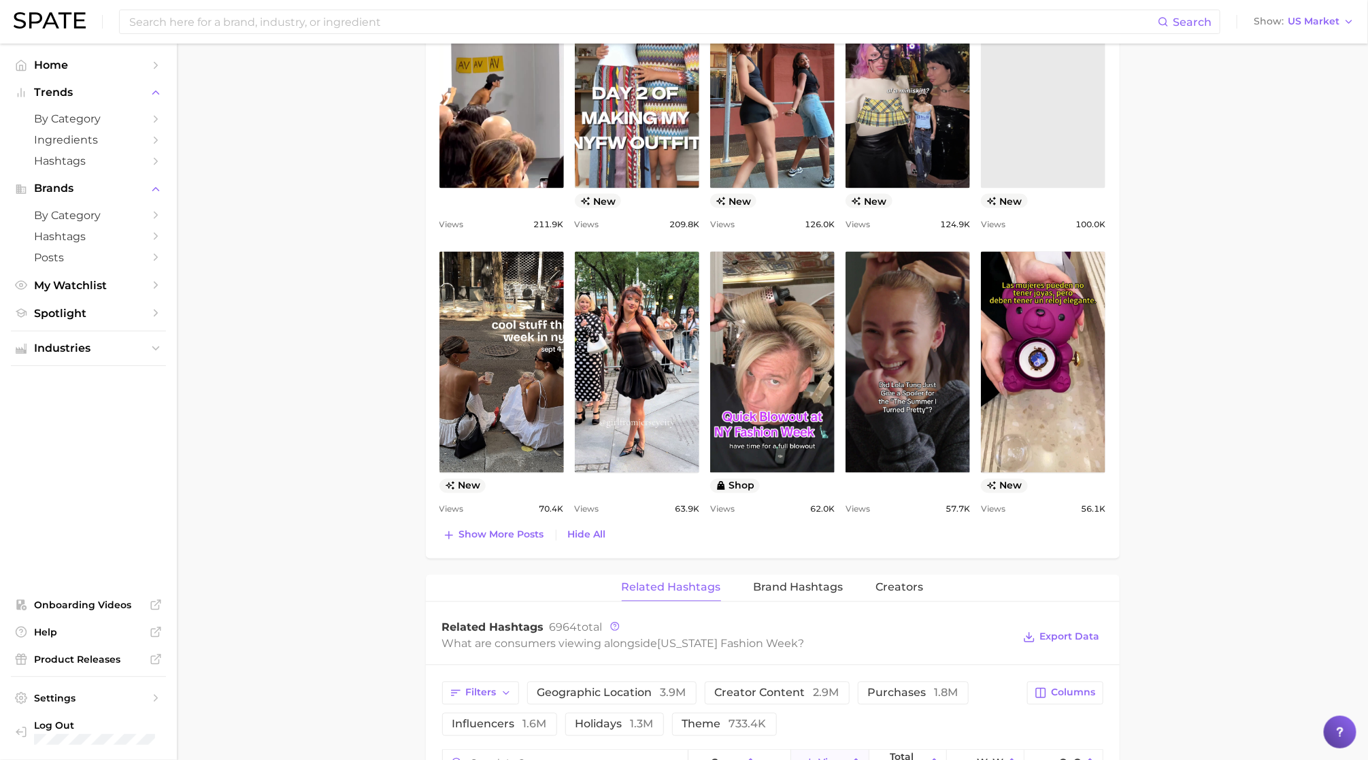
scroll to position [1074, 0]
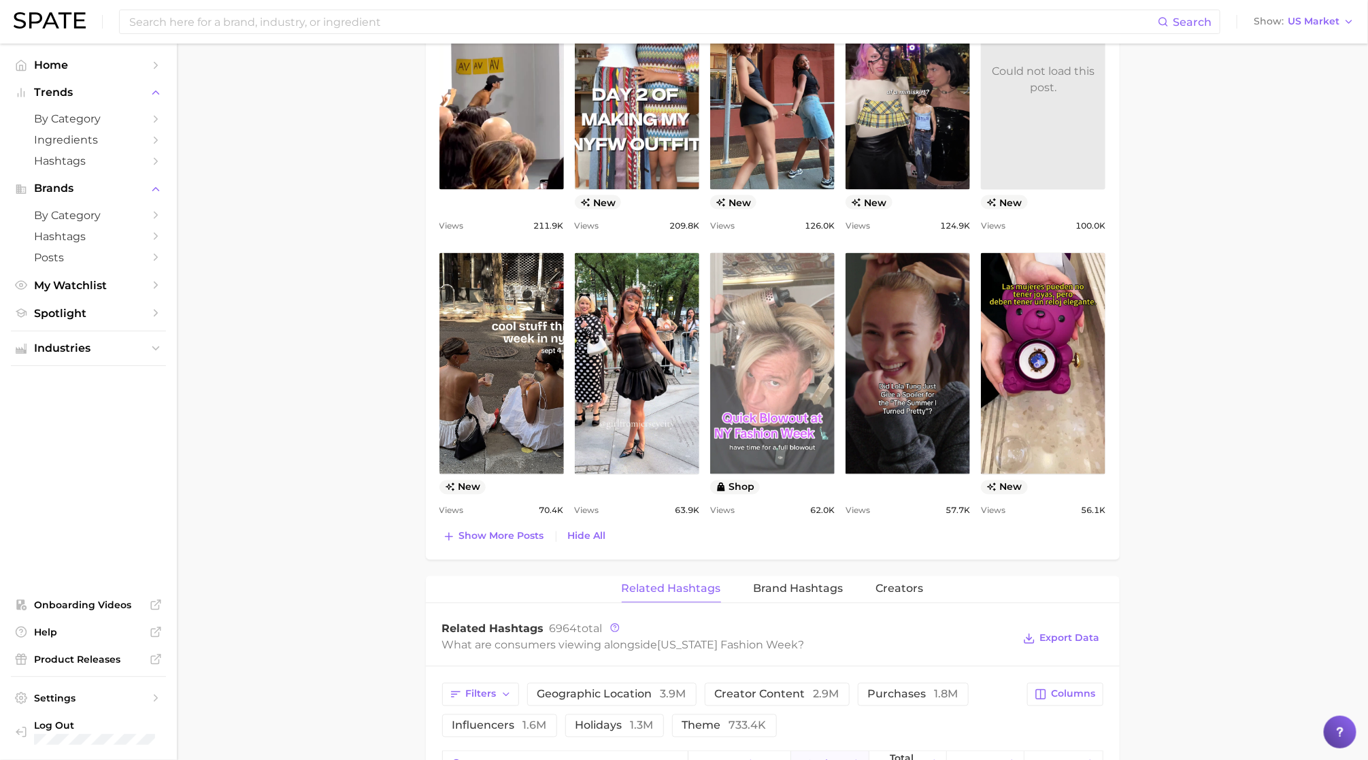
click at [777, 407] on link "view post on TikTok" at bounding box center [772, 363] width 124 height 221
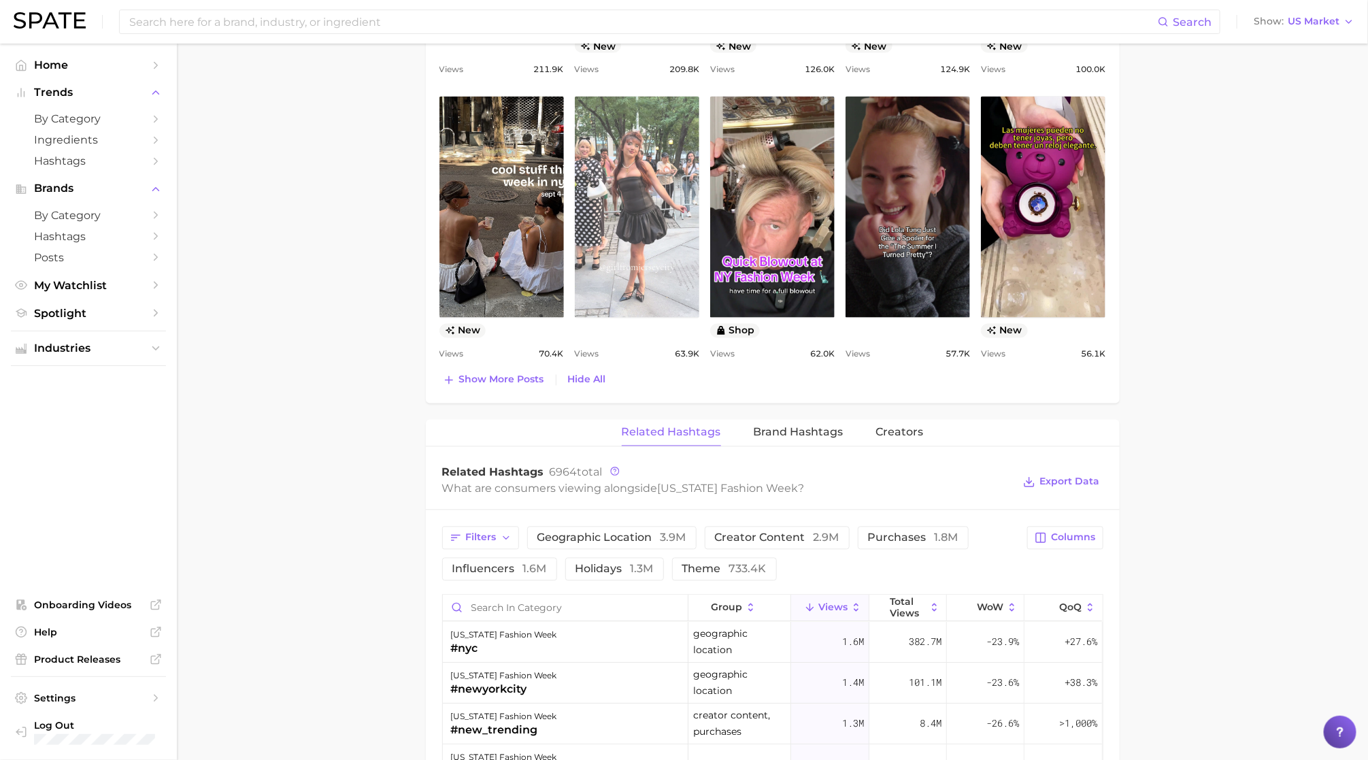
scroll to position [1372, 0]
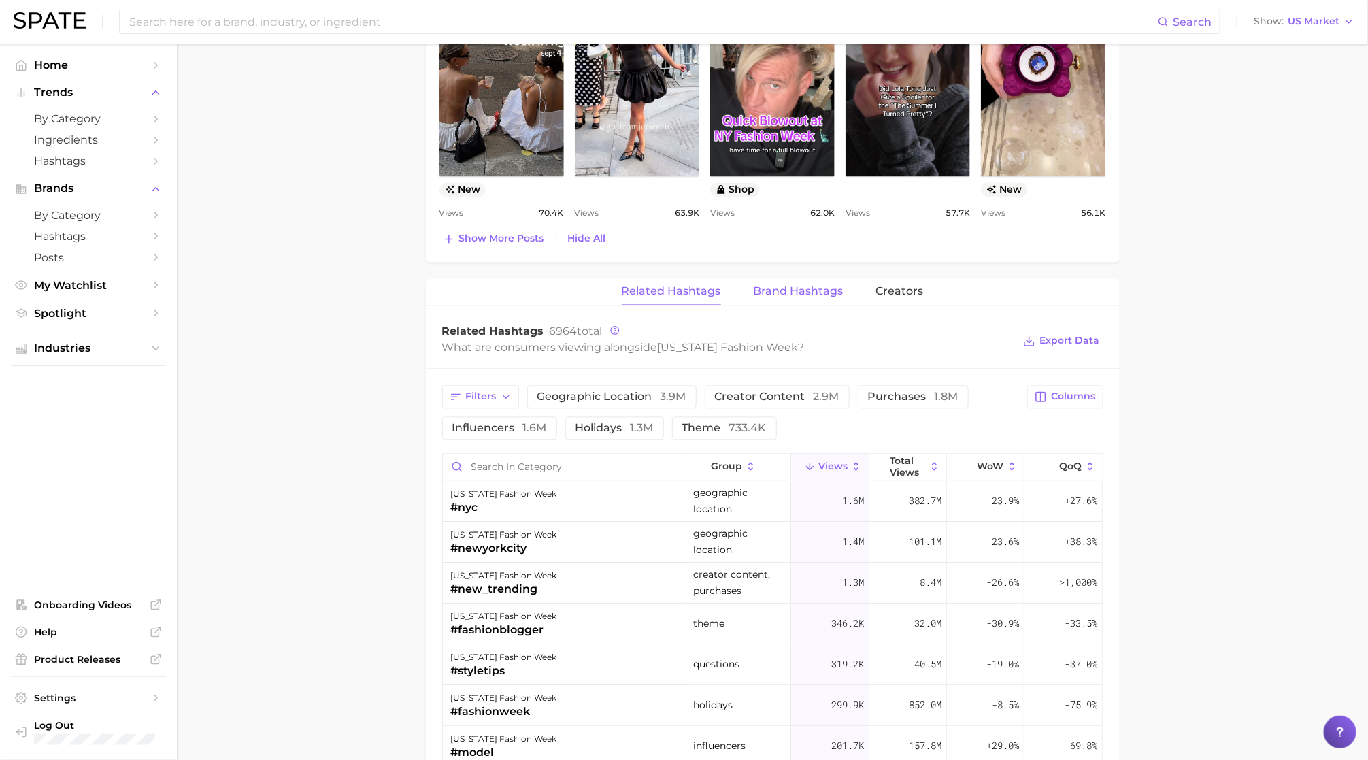
click at [805, 286] on button "Brand Hashtags" at bounding box center [798, 291] width 90 height 27
